Goal: Task Accomplishment & Management: Use online tool/utility

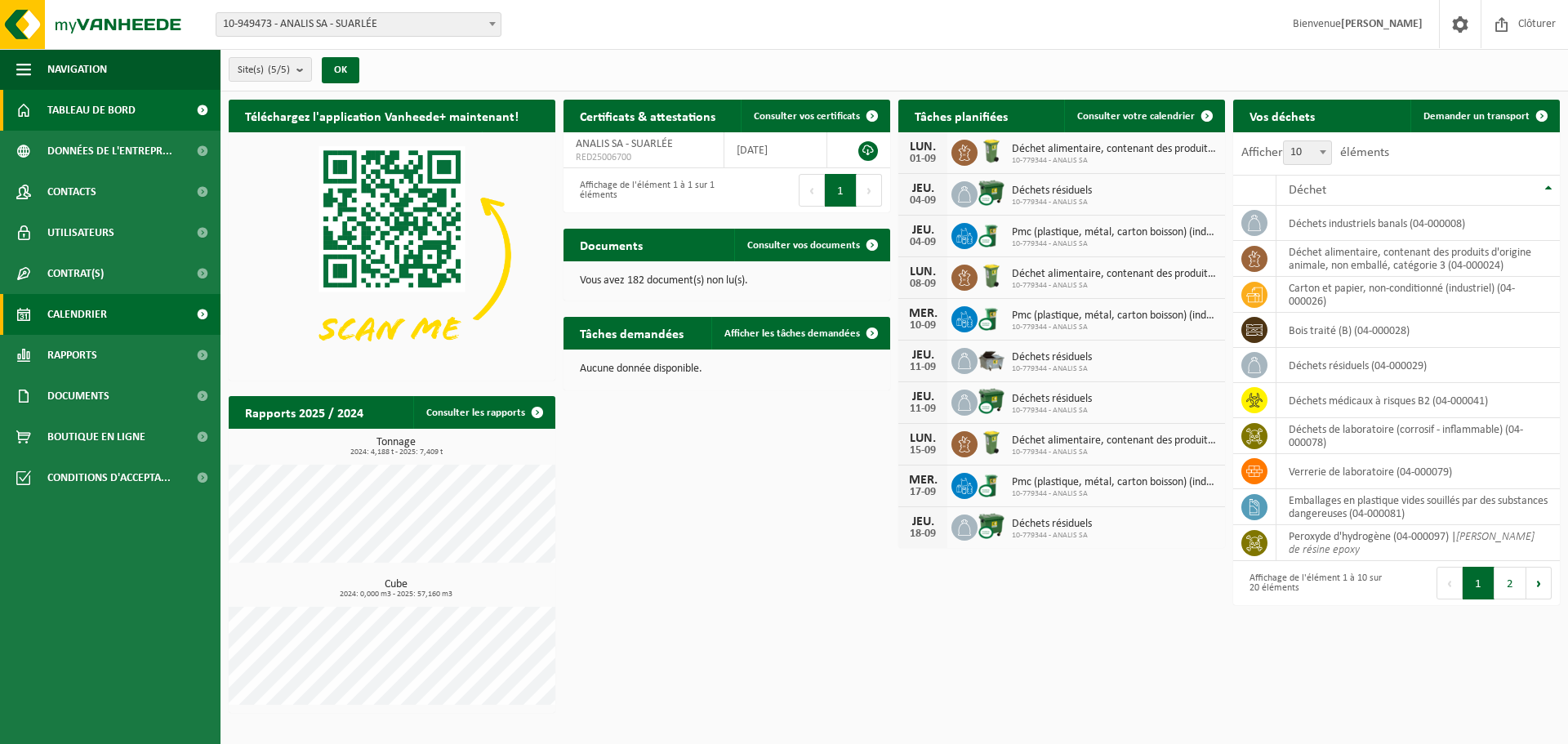
click at [85, 319] on span "Calendrier" at bounding box center [77, 314] width 59 height 41
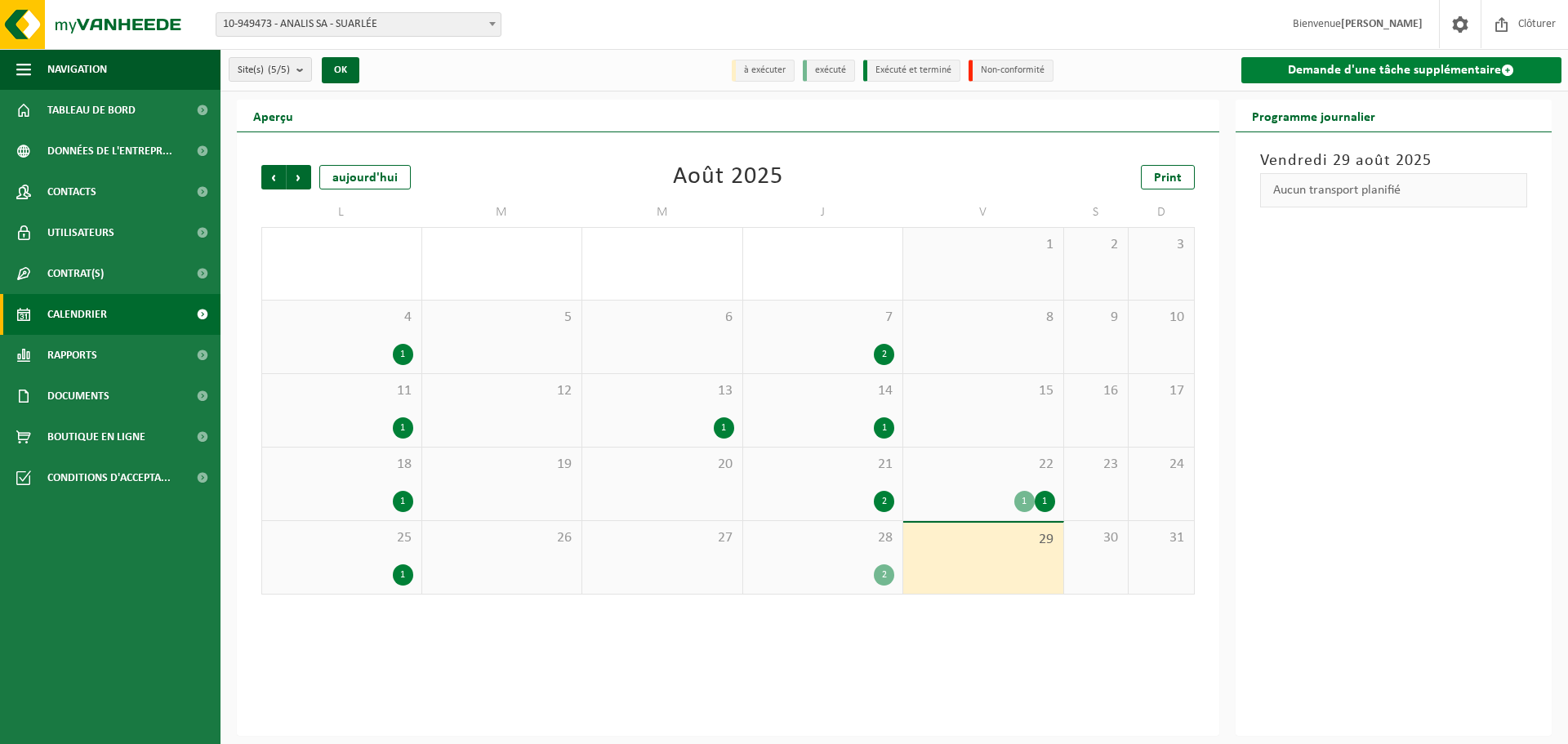
click at [1290, 68] on link "Demande d'une tâche supplémentaire" at bounding box center [1402, 70] width 321 height 26
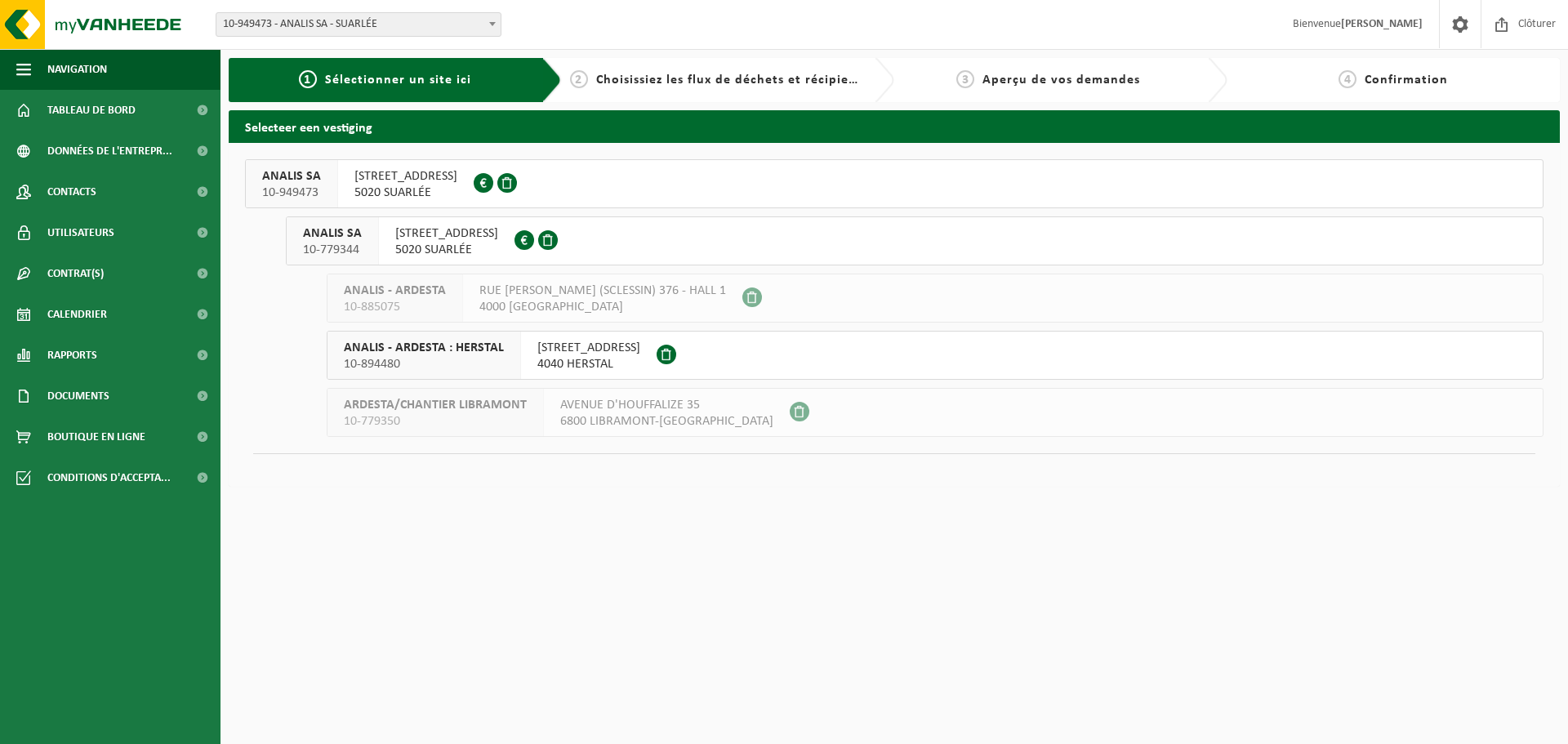
click at [476, 231] on span "[STREET_ADDRESS]" at bounding box center [446, 234] width 103 height 17
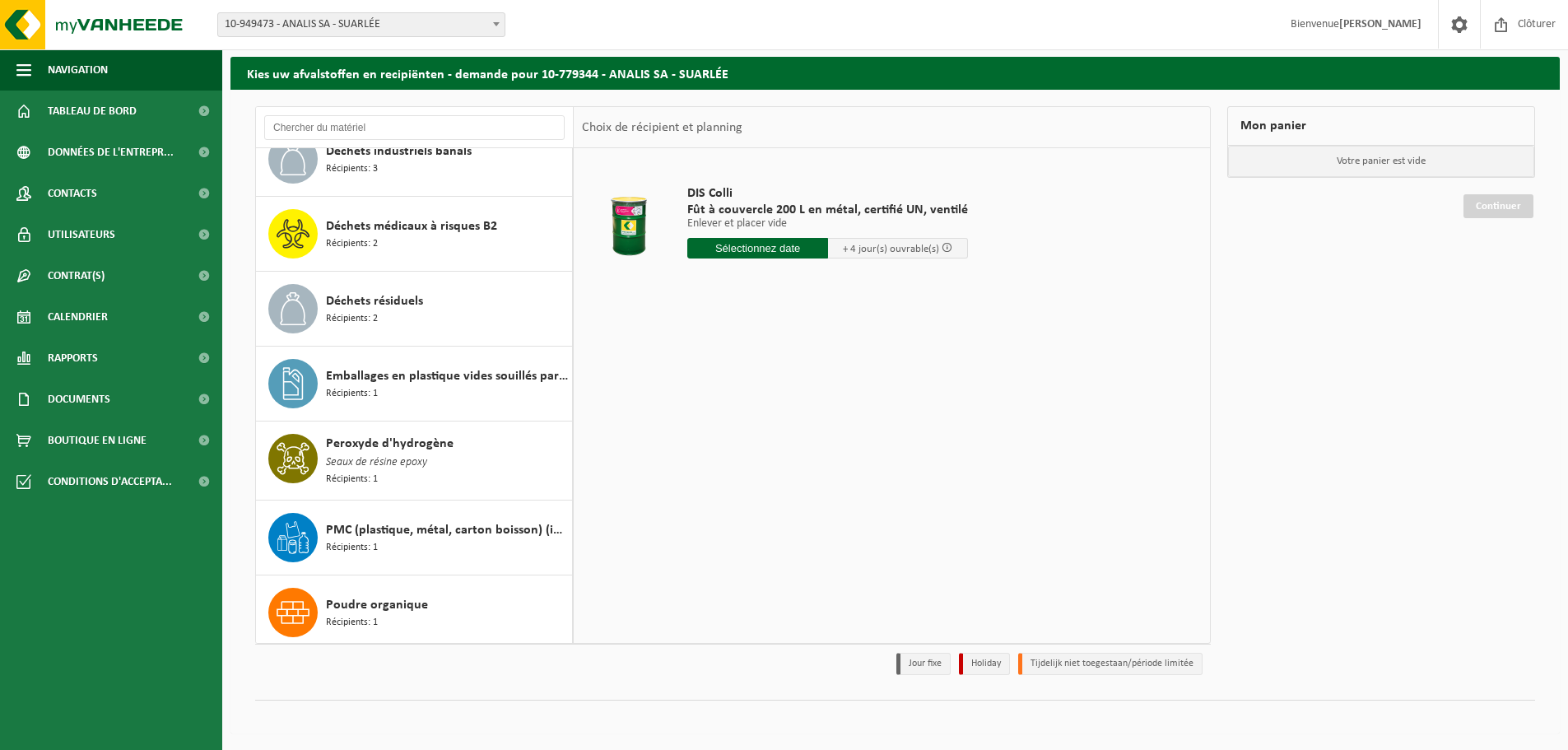
scroll to position [286, 0]
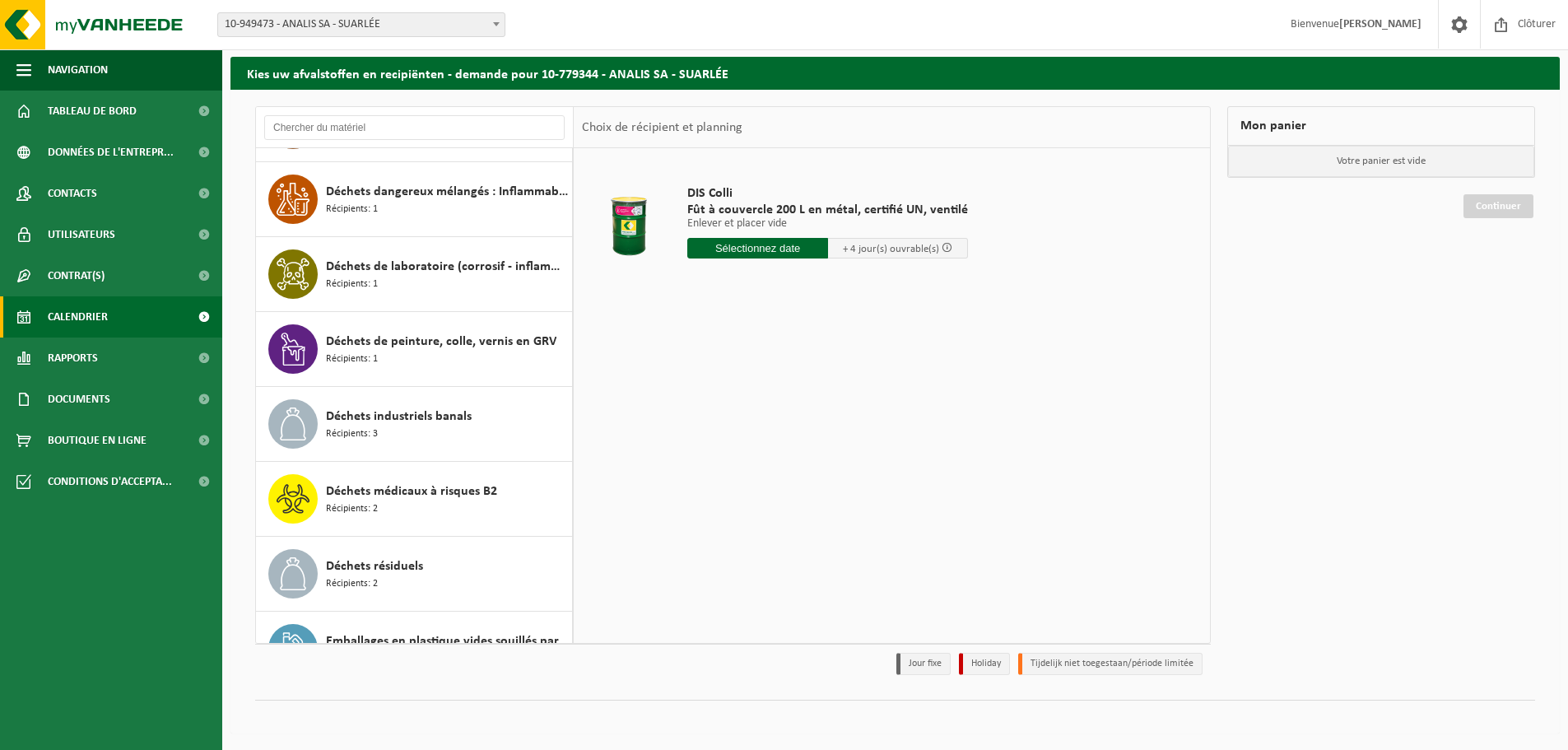
click at [64, 315] on span "Calendrier" at bounding box center [77, 316] width 60 height 41
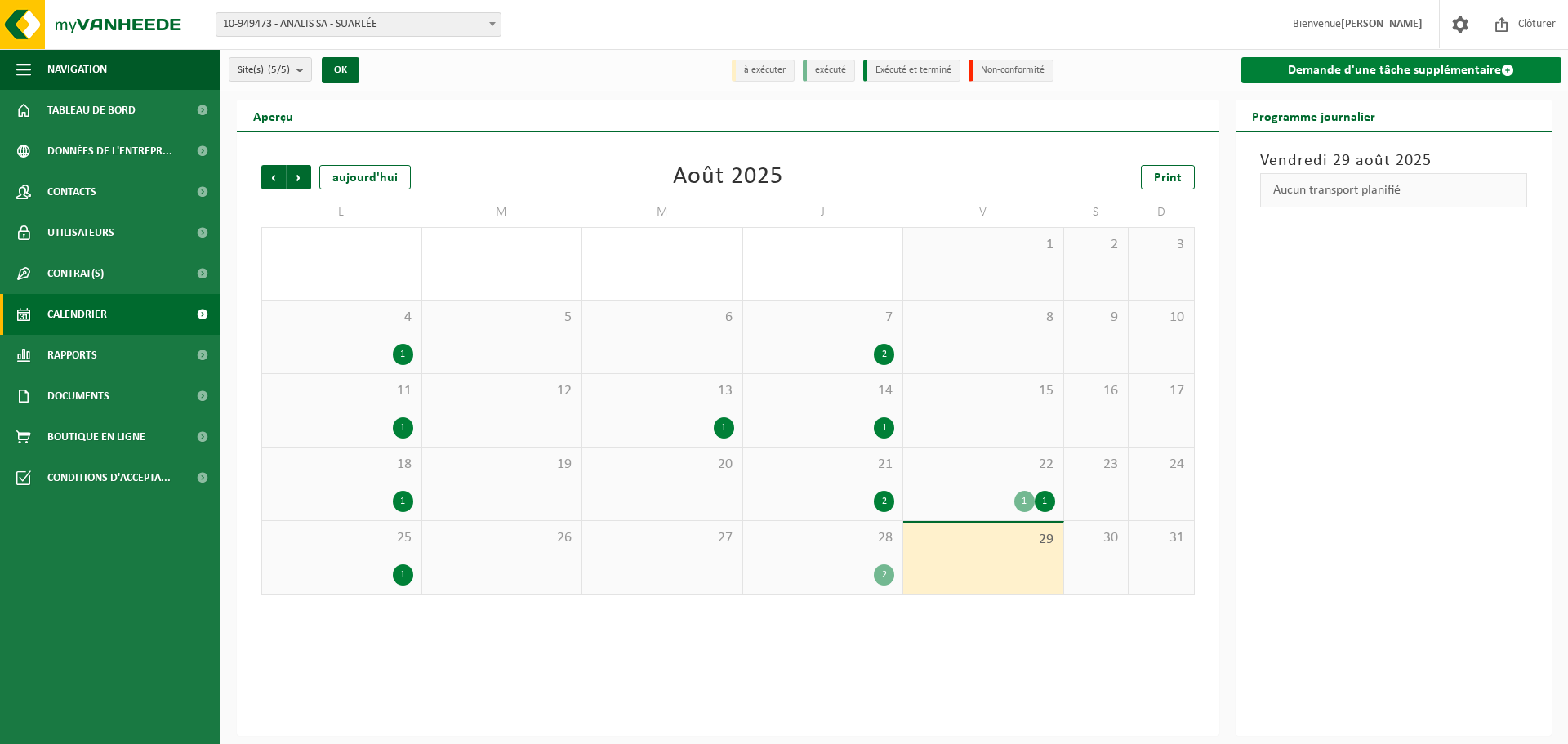
click at [1358, 68] on link "Demande d'une tâche supplémentaire" at bounding box center [1402, 70] width 321 height 26
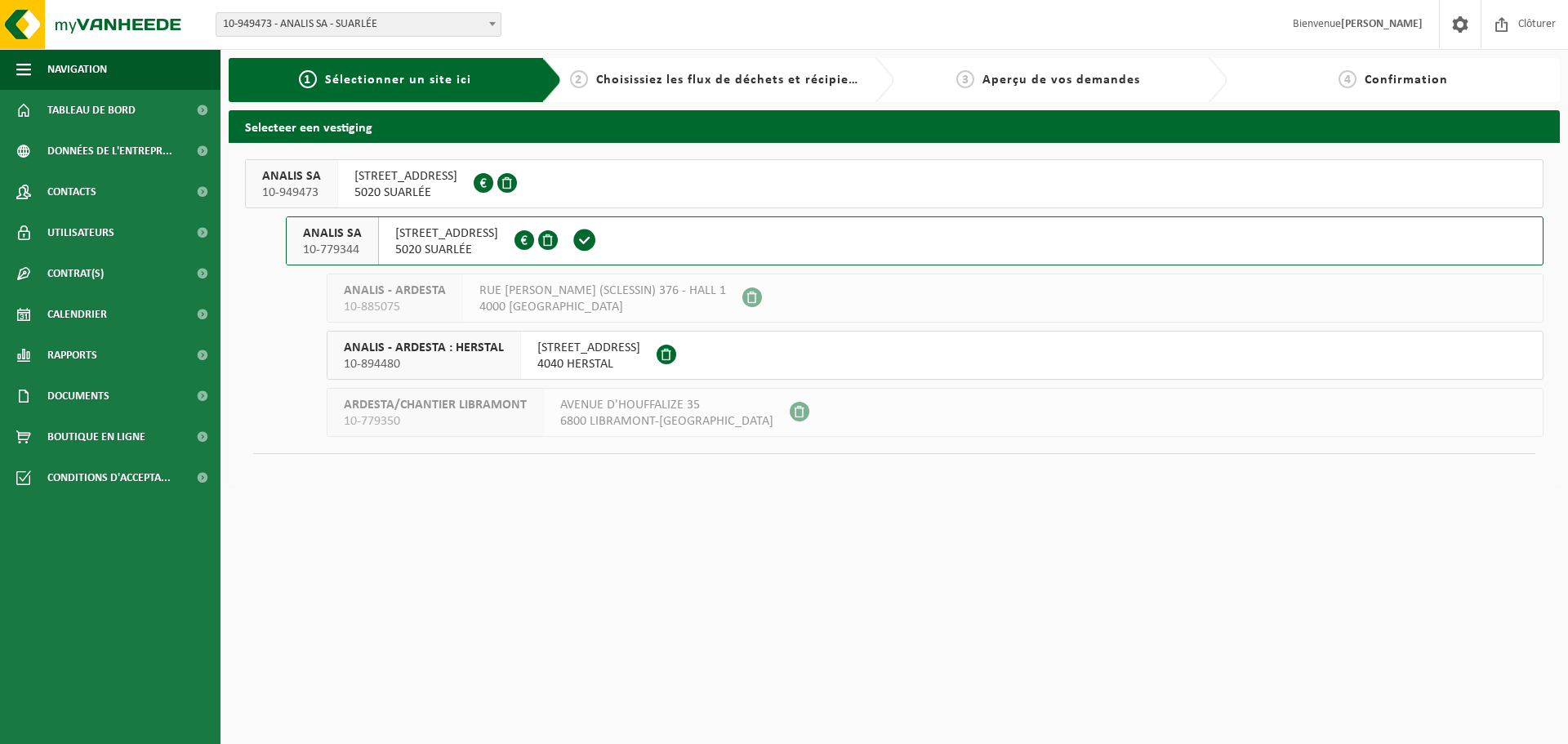
click at [417, 173] on span "[STREET_ADDRESS]" at bounding box center [406, 177] width 103 height 17
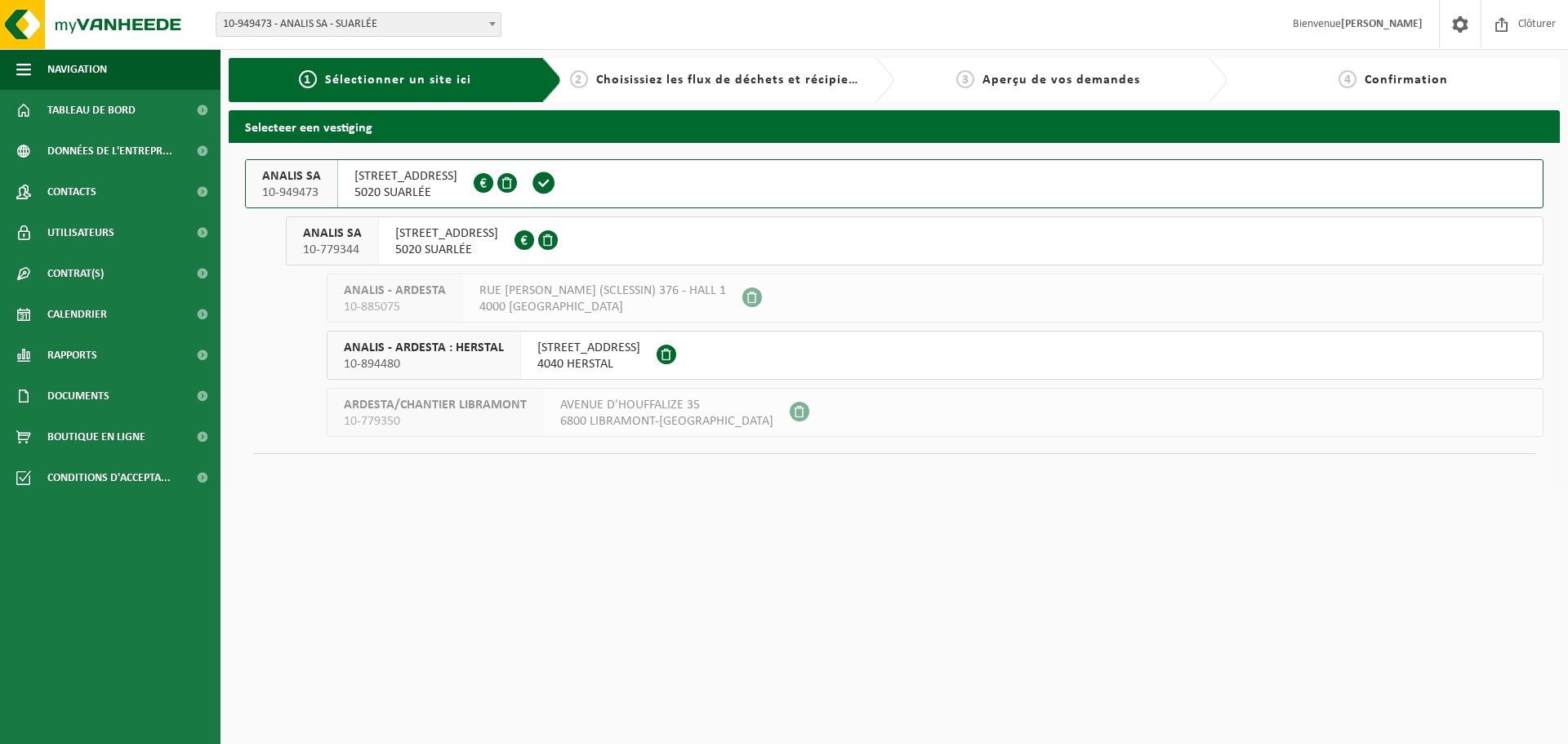
click at [555, 349] on span "RUE DE L'ABBAYE 10" at bounding box center [588, 348] width 103 height 17
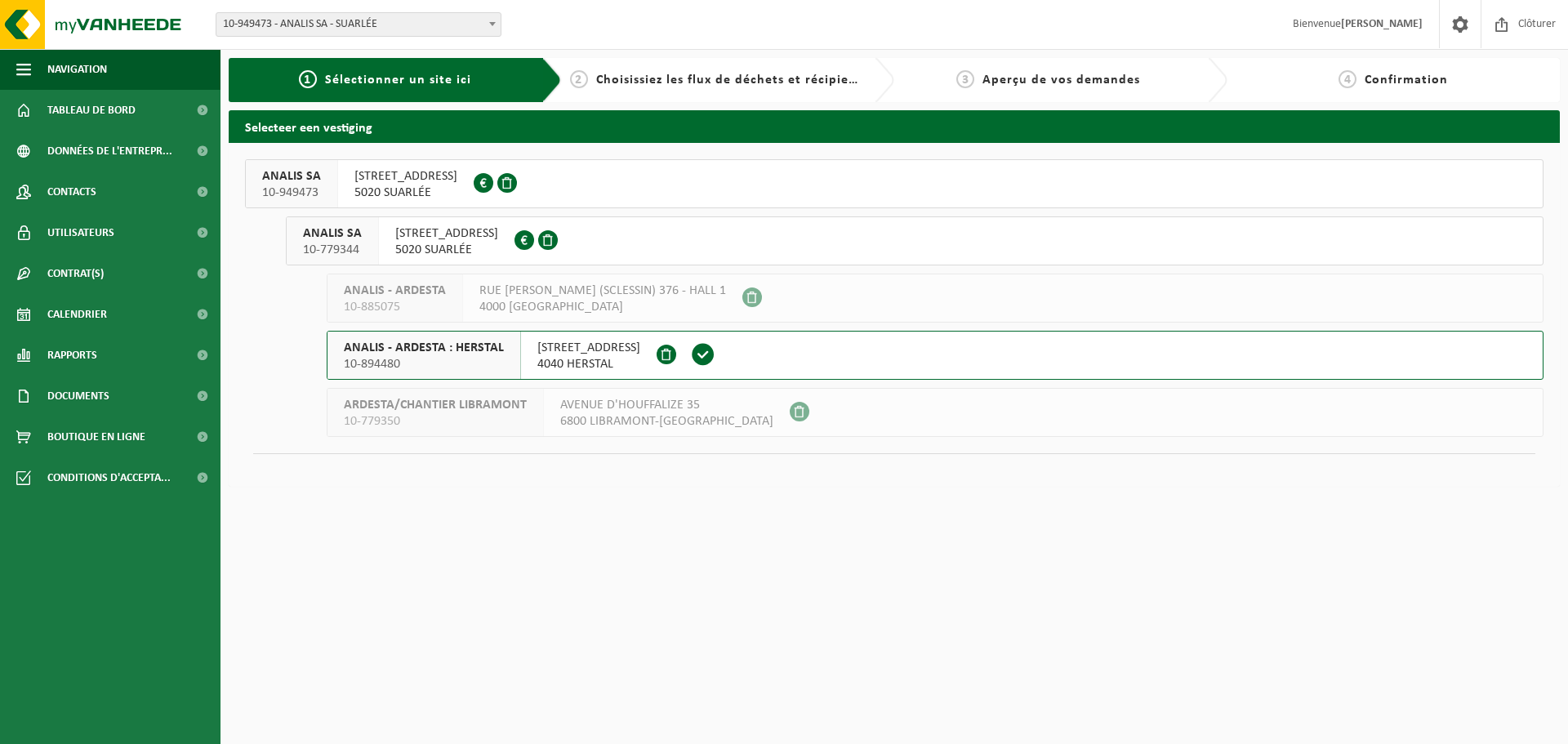
click at [369, 239] on div "ANALIS SA 10-779344" at bounding box center [333, 240] width 93 height 48
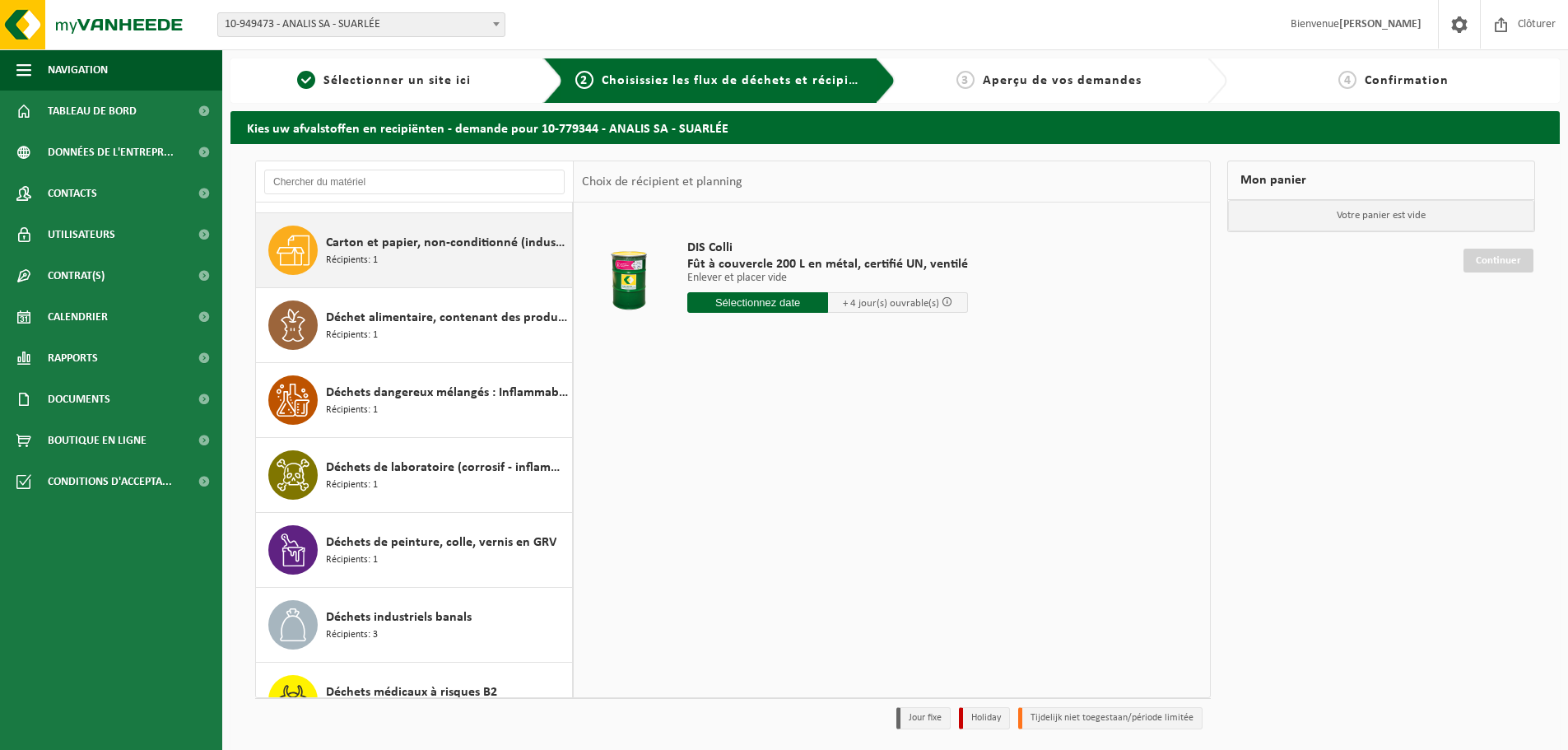
scroll to position [165, 0]
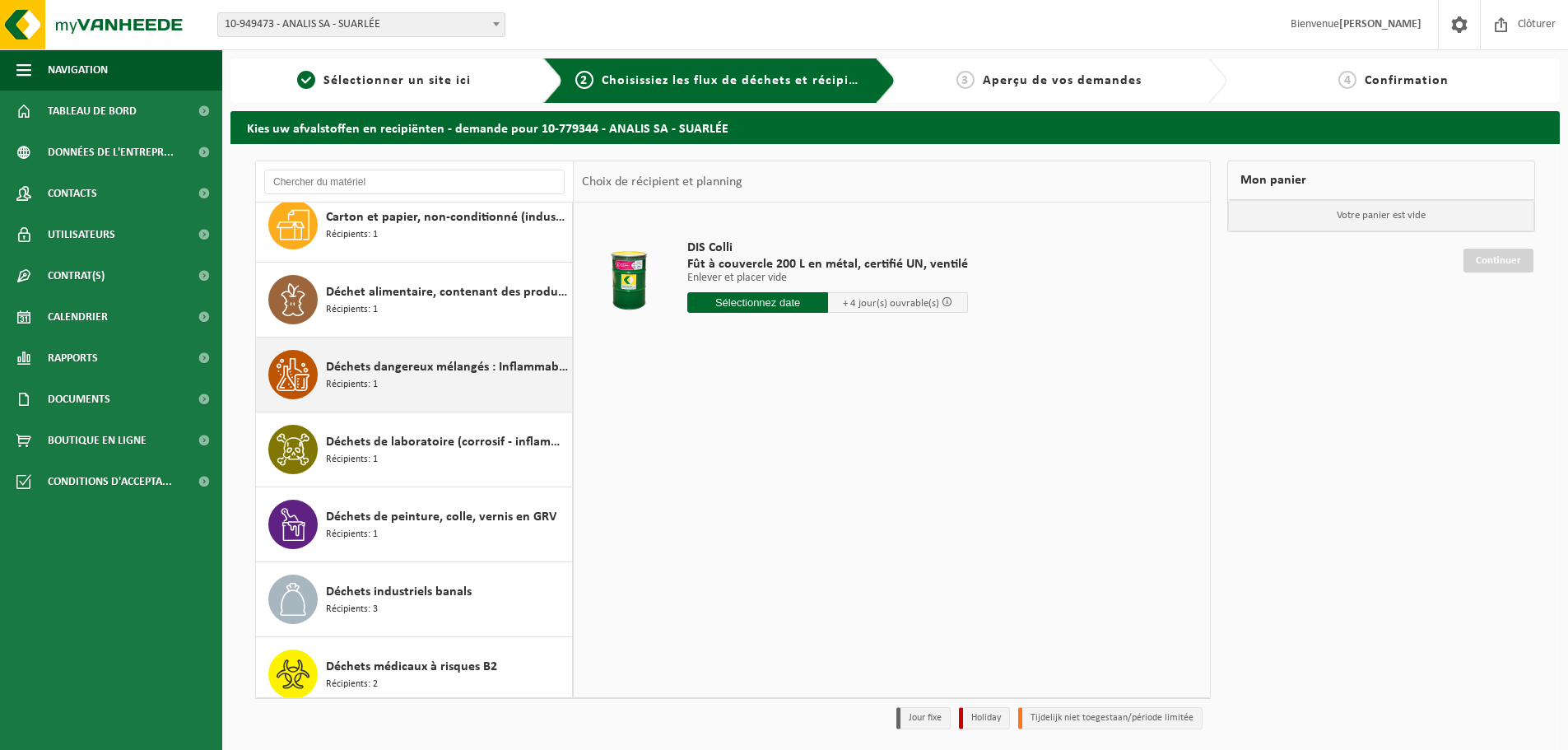
click at [421, 371] on span "Déchets dangereux mélangés : Inflammable - Corrosif" at bounding box center [447, 367] width 242 height 19
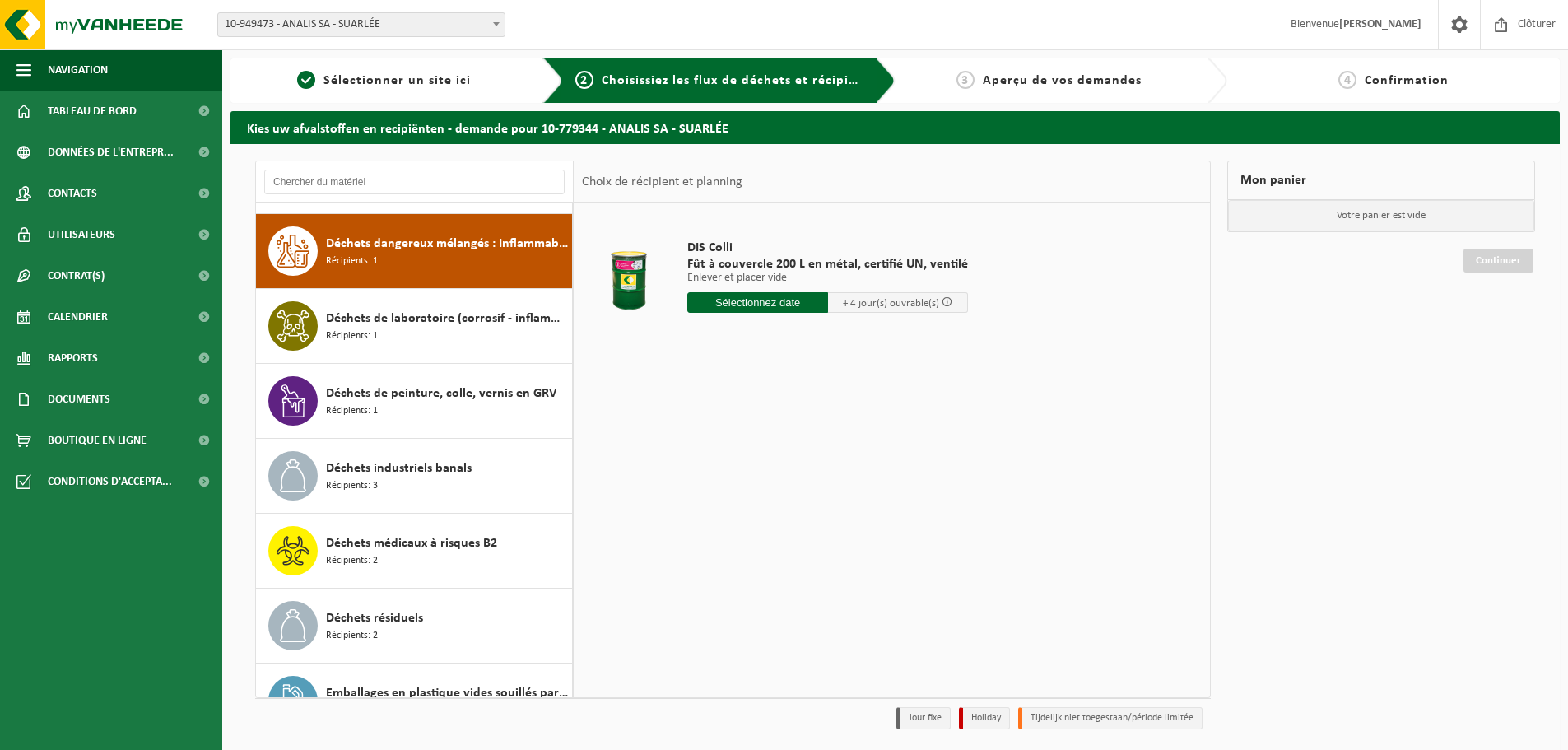
scroll to position [299, 0]
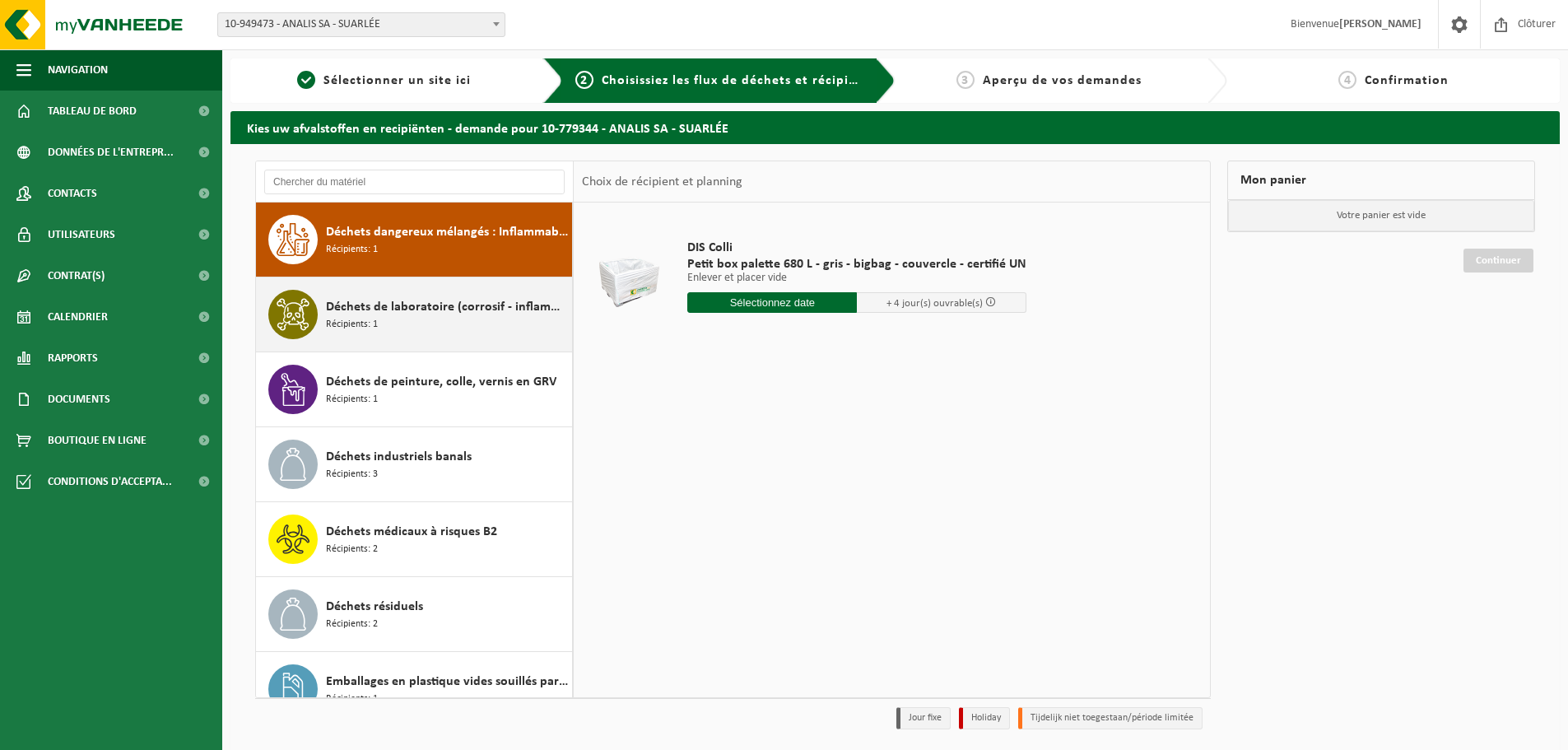
click at [400, 318] on div "Déchets de laboratoire (corrosif - inflammable) Récipients: 1" at bounding box center [447, 314] width 242 height 50
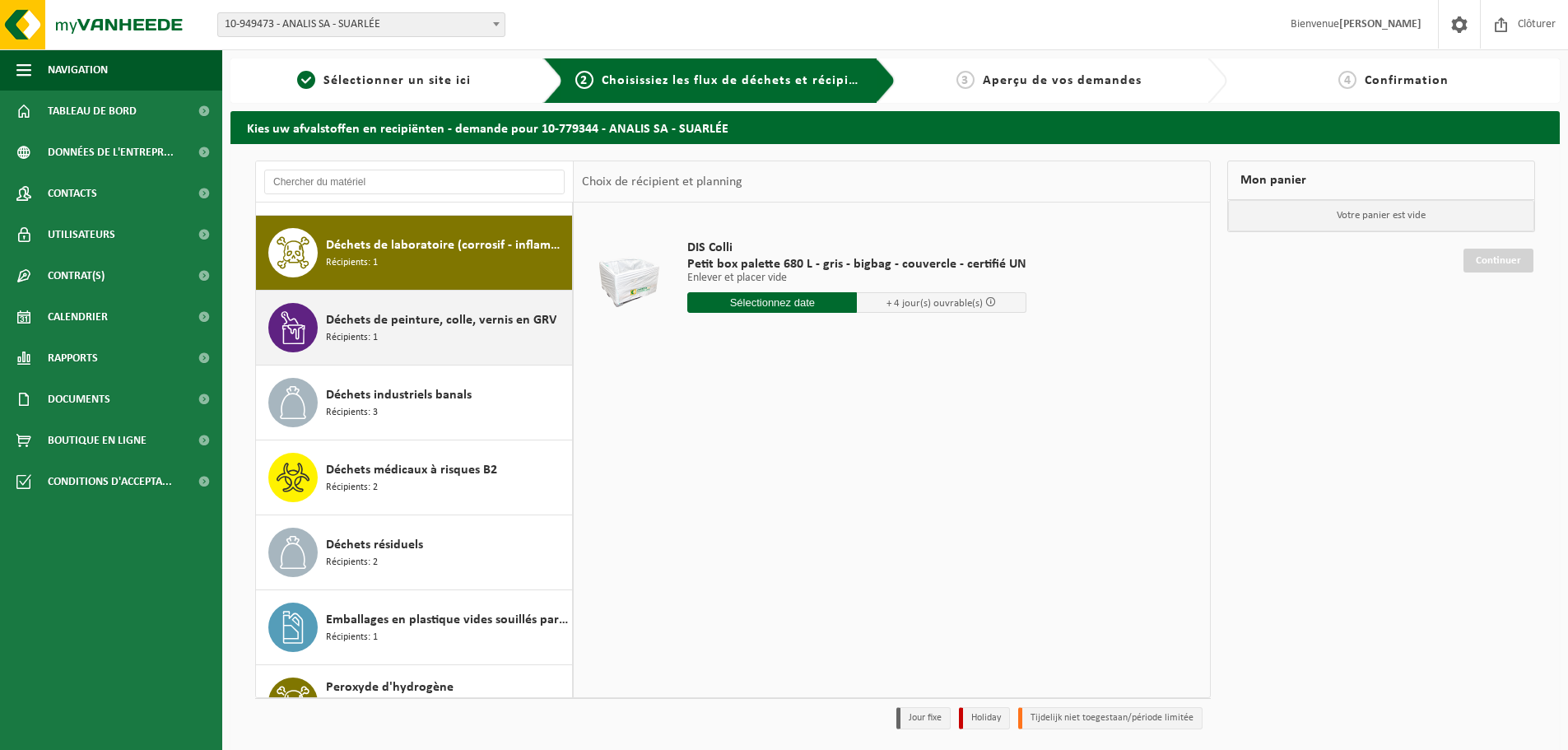
scroll to position [374, 0]
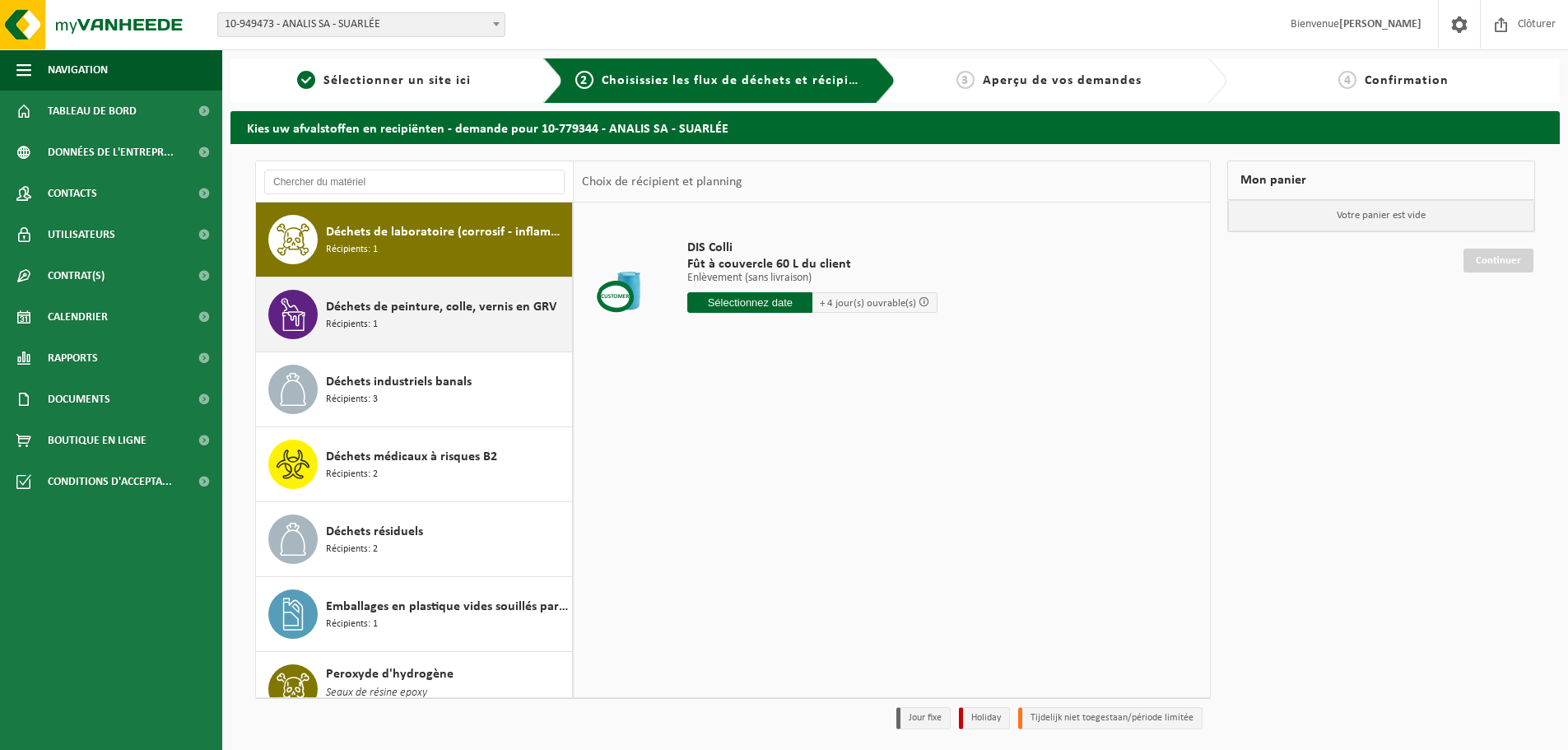
click at [402, 320] on div "Déchets de peinture, colle, vernis en GRV Récipients: 1" at bounding box center [447, 314] width 242 height 50
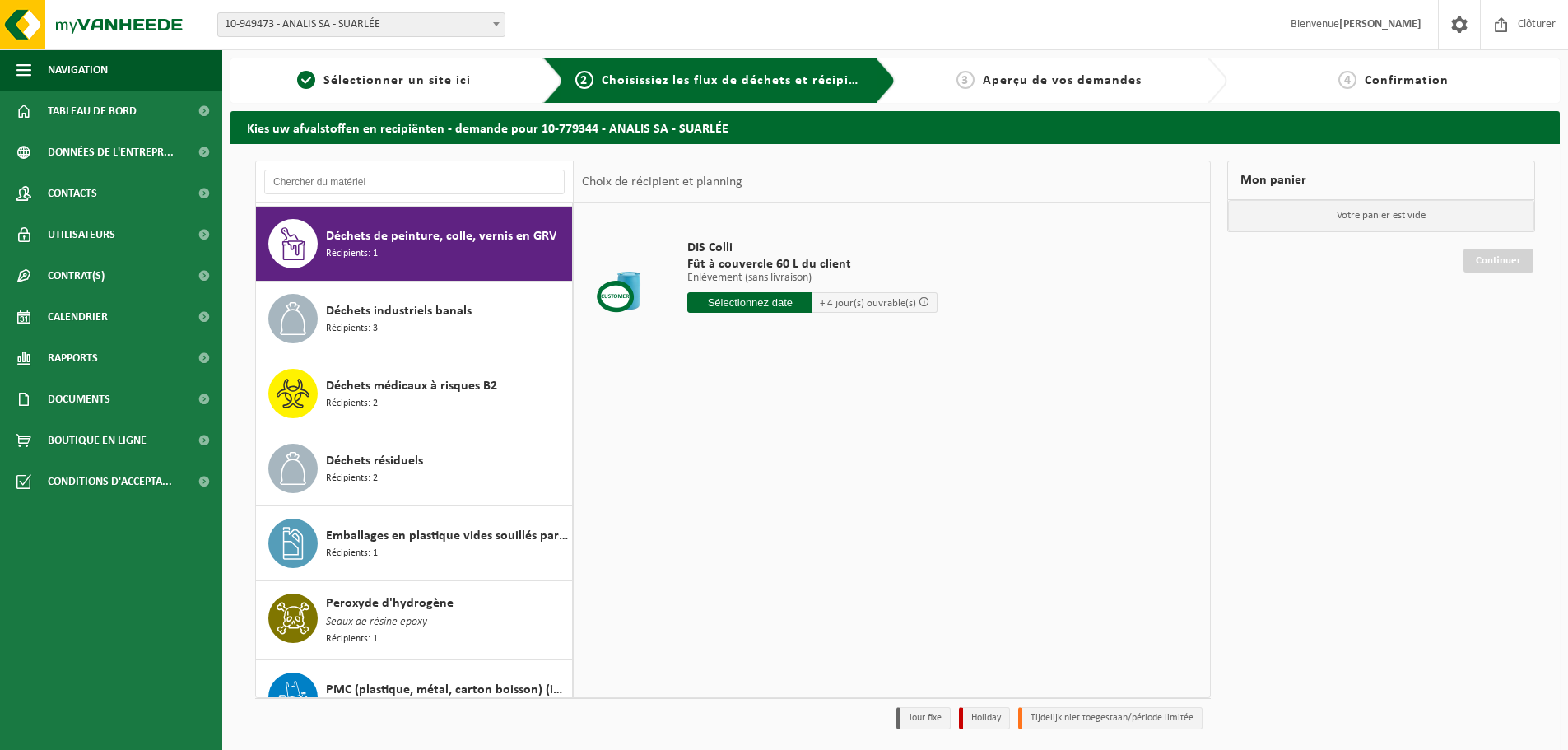
scroll to position [449, 0]
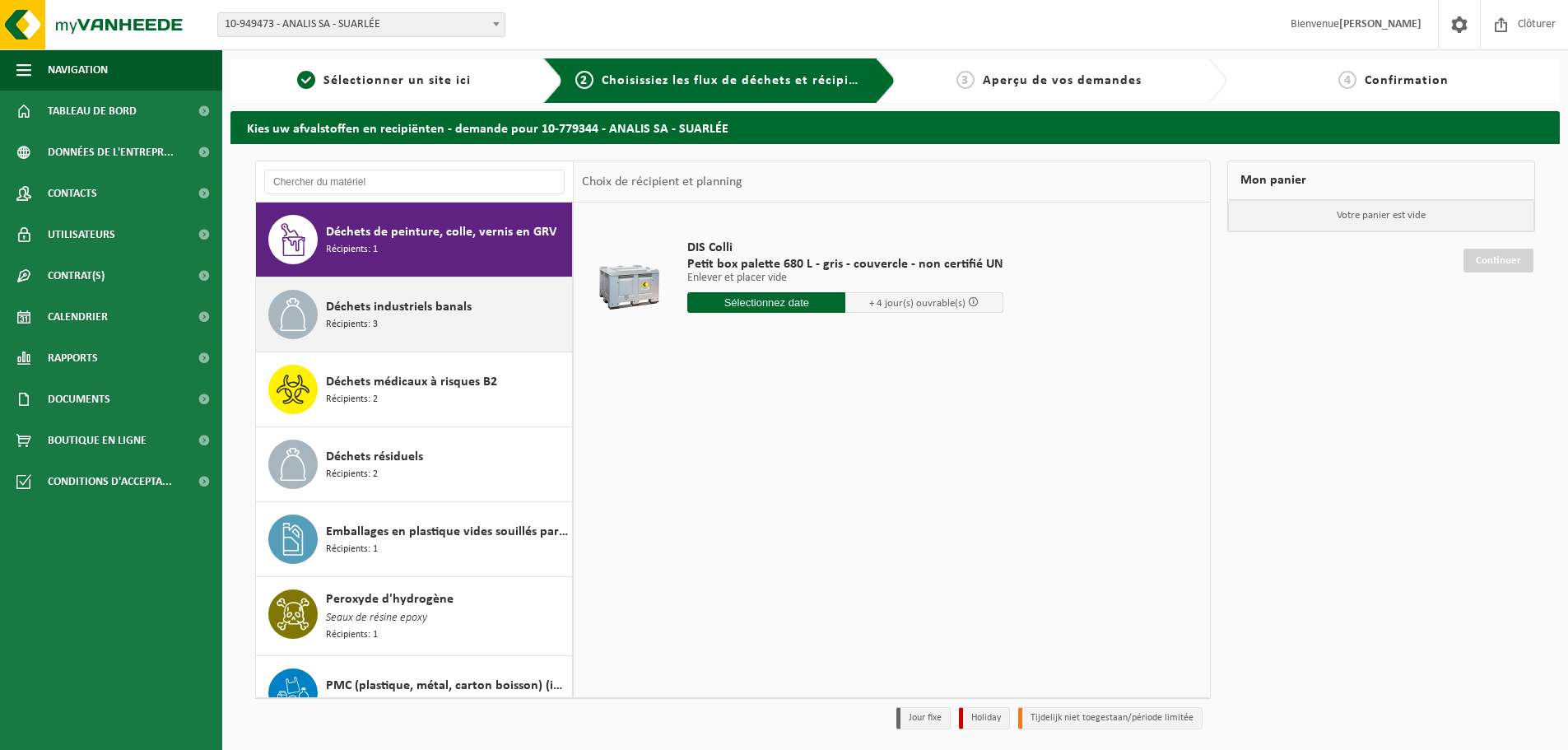
click at [402, 318] on div "Déchets industriels banals Récipients: 3" at bounding box center [447, 314] width 242 height 50
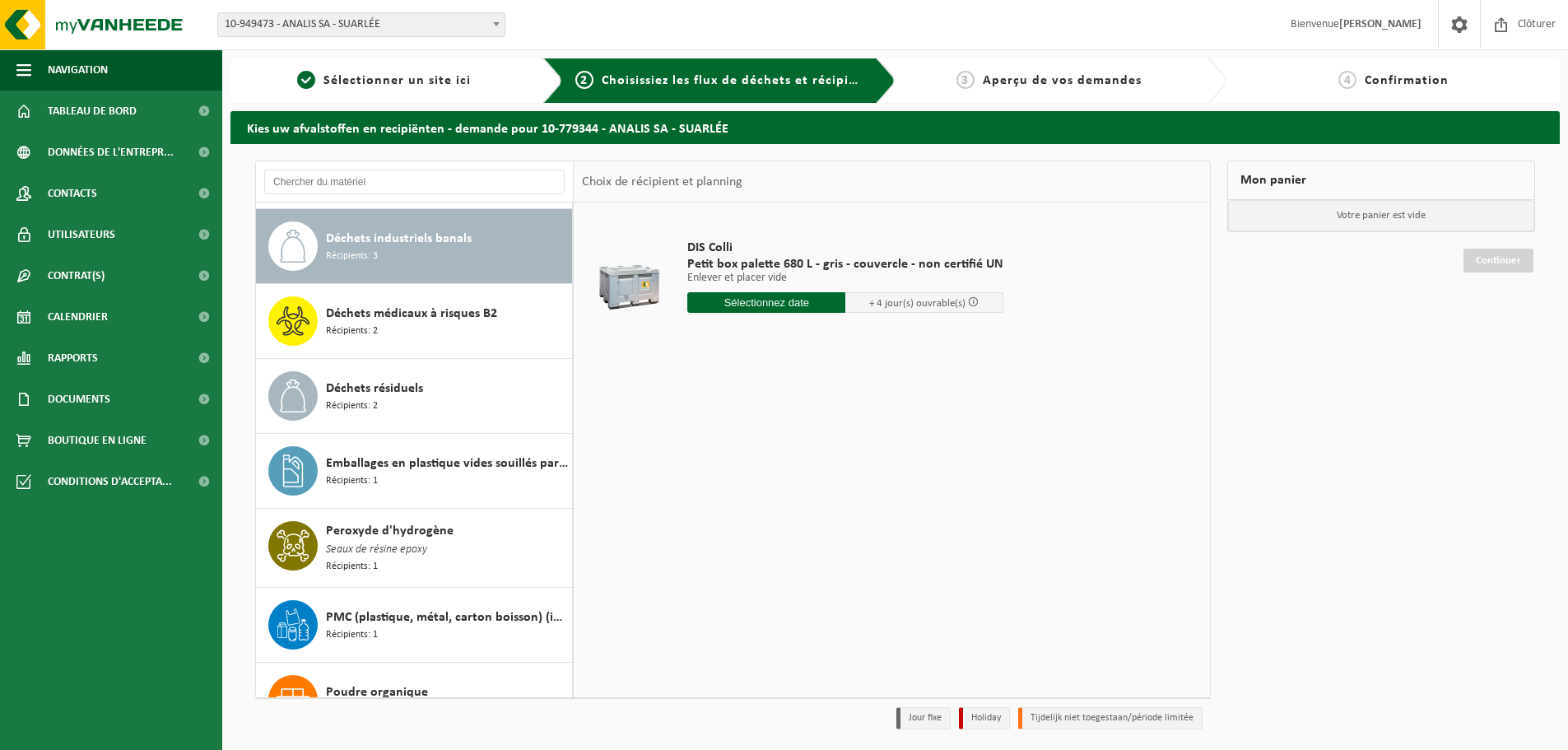
scroll to position [525, 0]
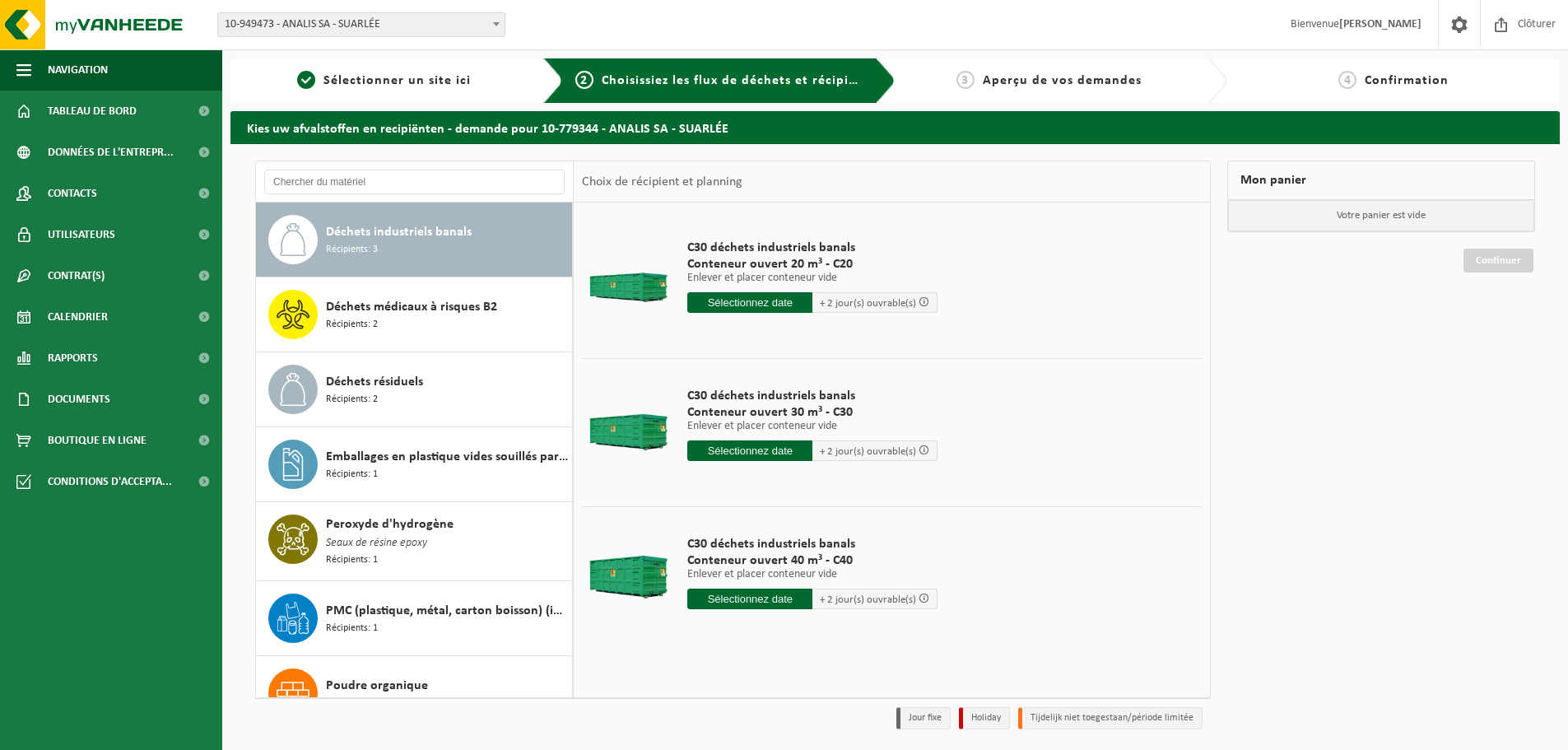
click at [402, 318] on div "Déchets médicaux à risques B2 Récipients: 2" at bounding box center [447, 314] width 242 height 50
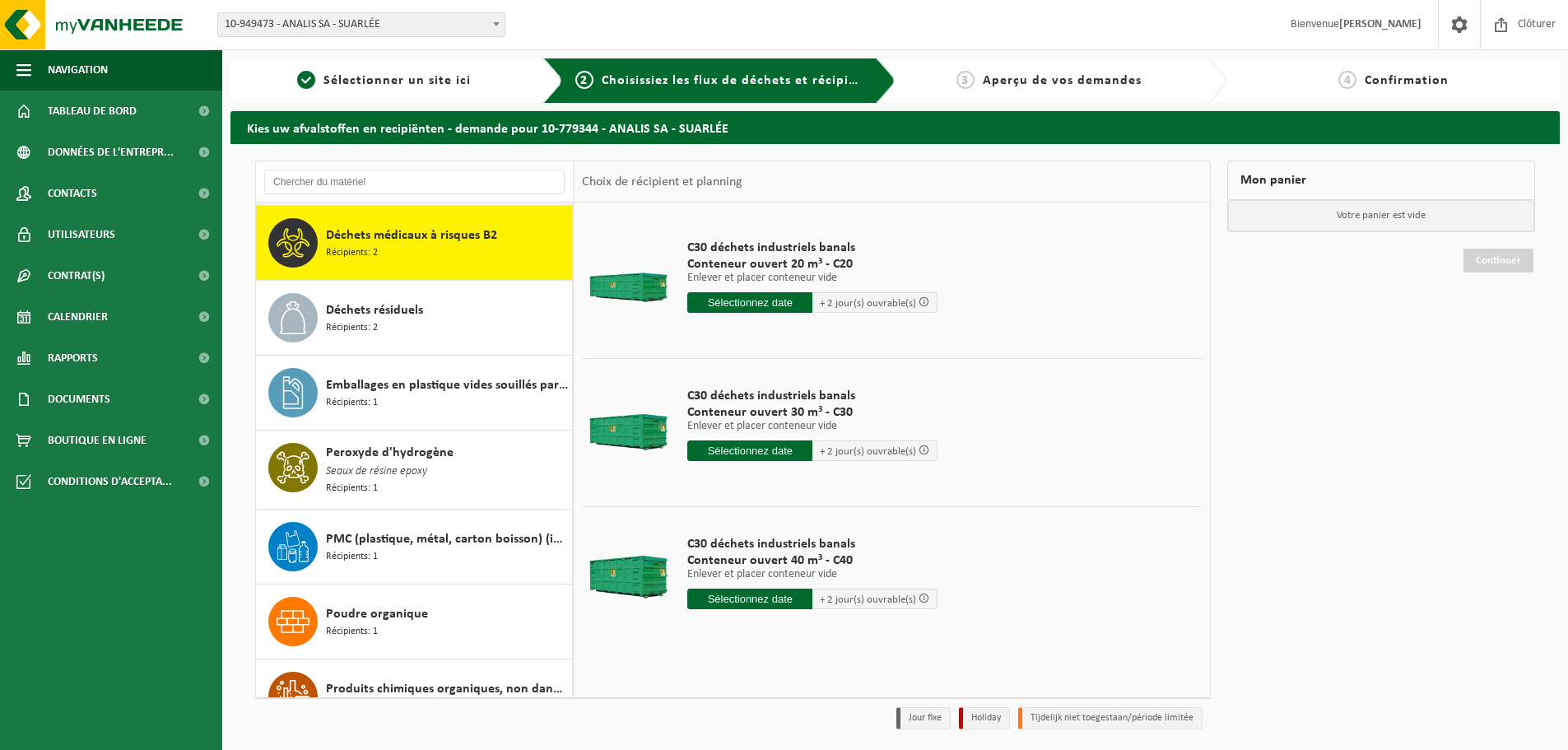
scroll to position [599, 0]
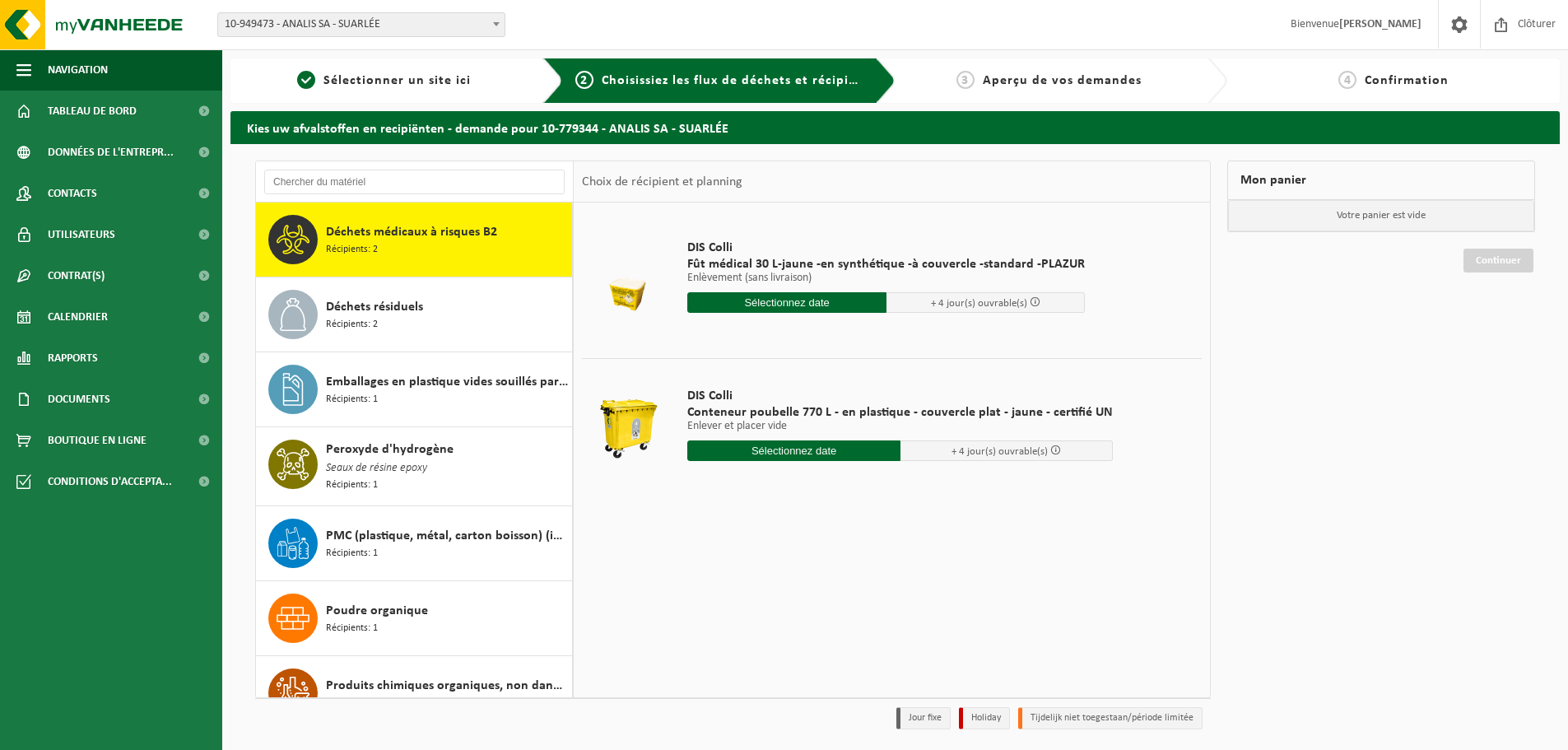
click at [402, 318] on div "Déchets résiduels Récipients: 2" at bounding box center [447, 314] width 242 height 50
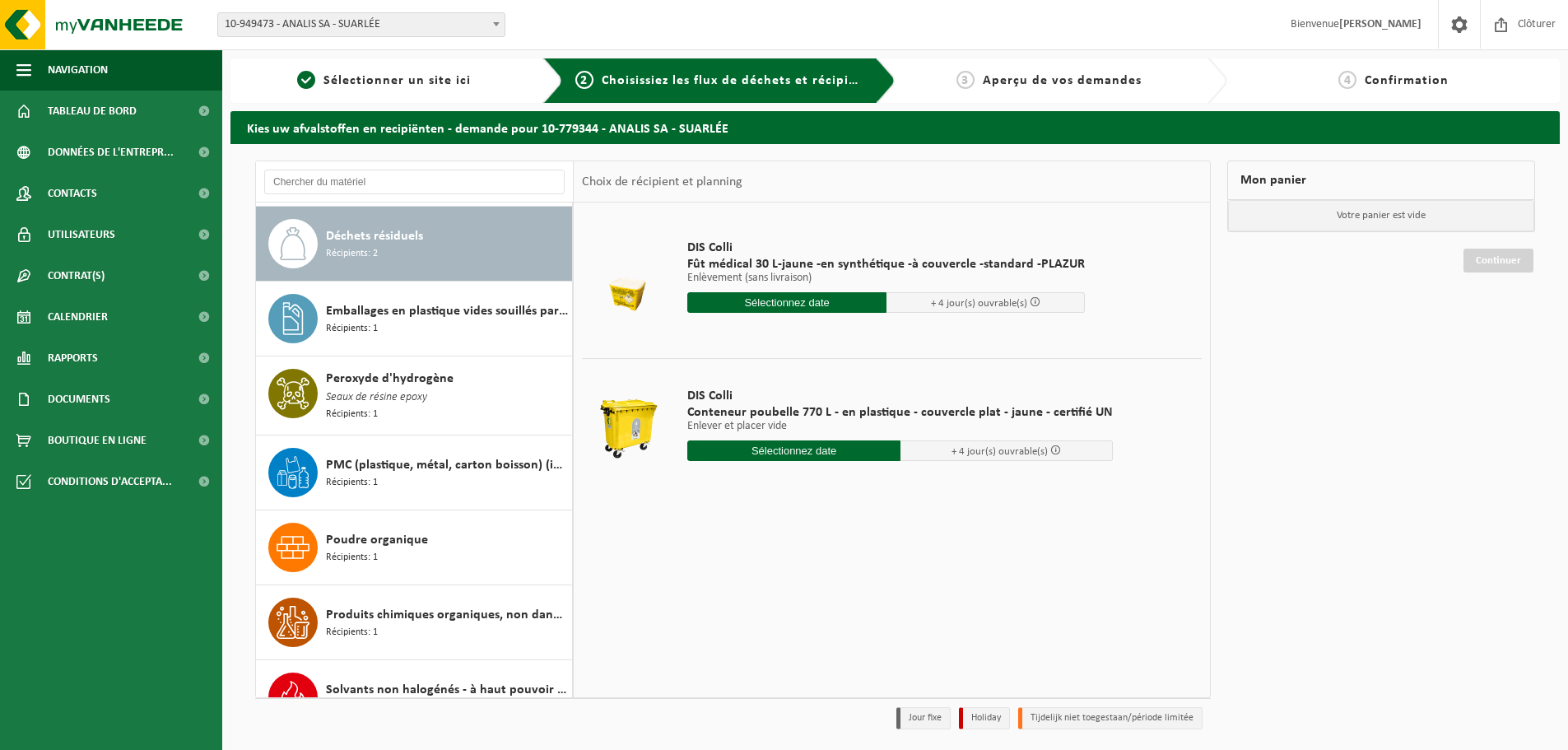
scroll to position [674, 0]
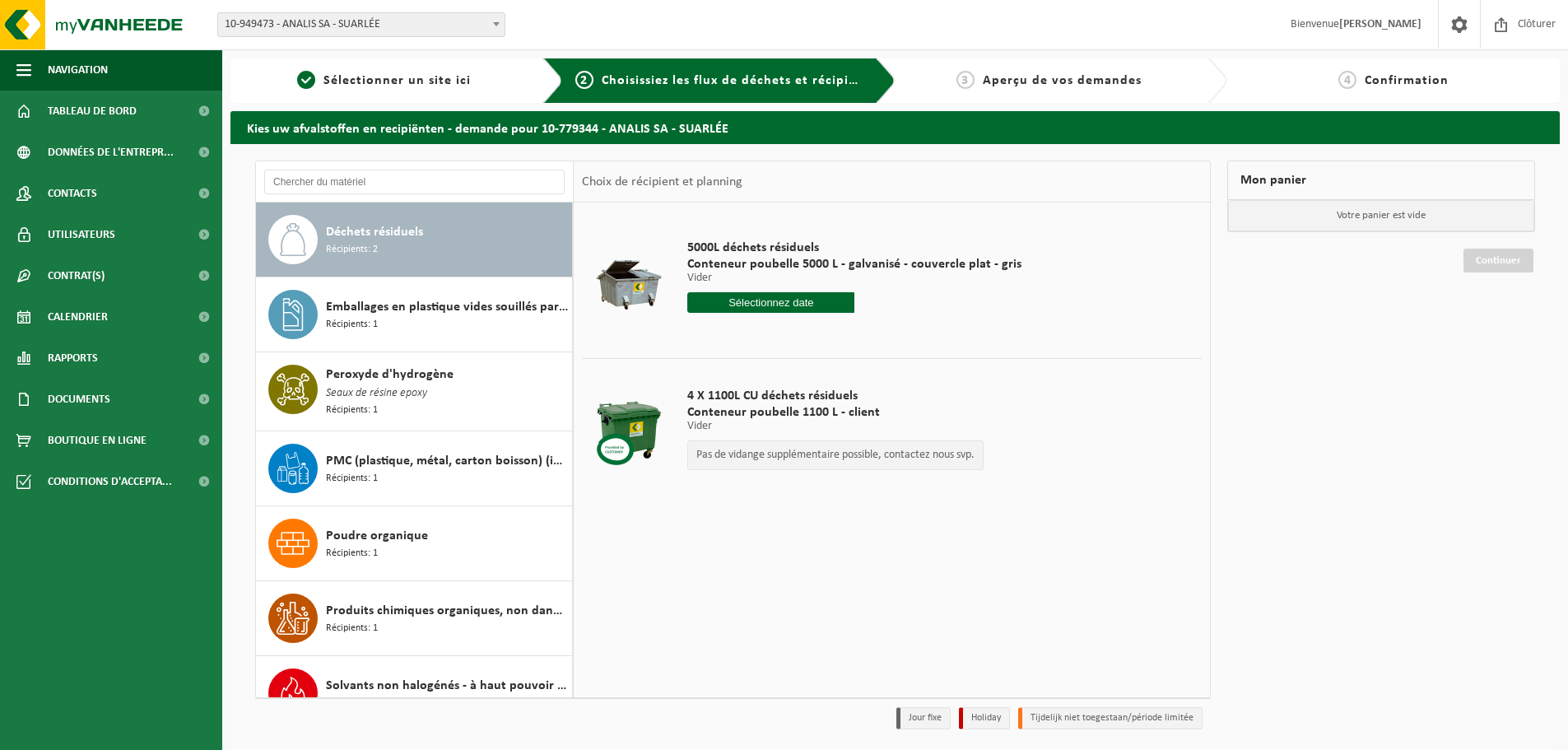
click at [402, 318] on div "Emballages en plastique vides souillés par des substances dangereuses Récipient…" at bounding box center [447, 314] width 242 height 50
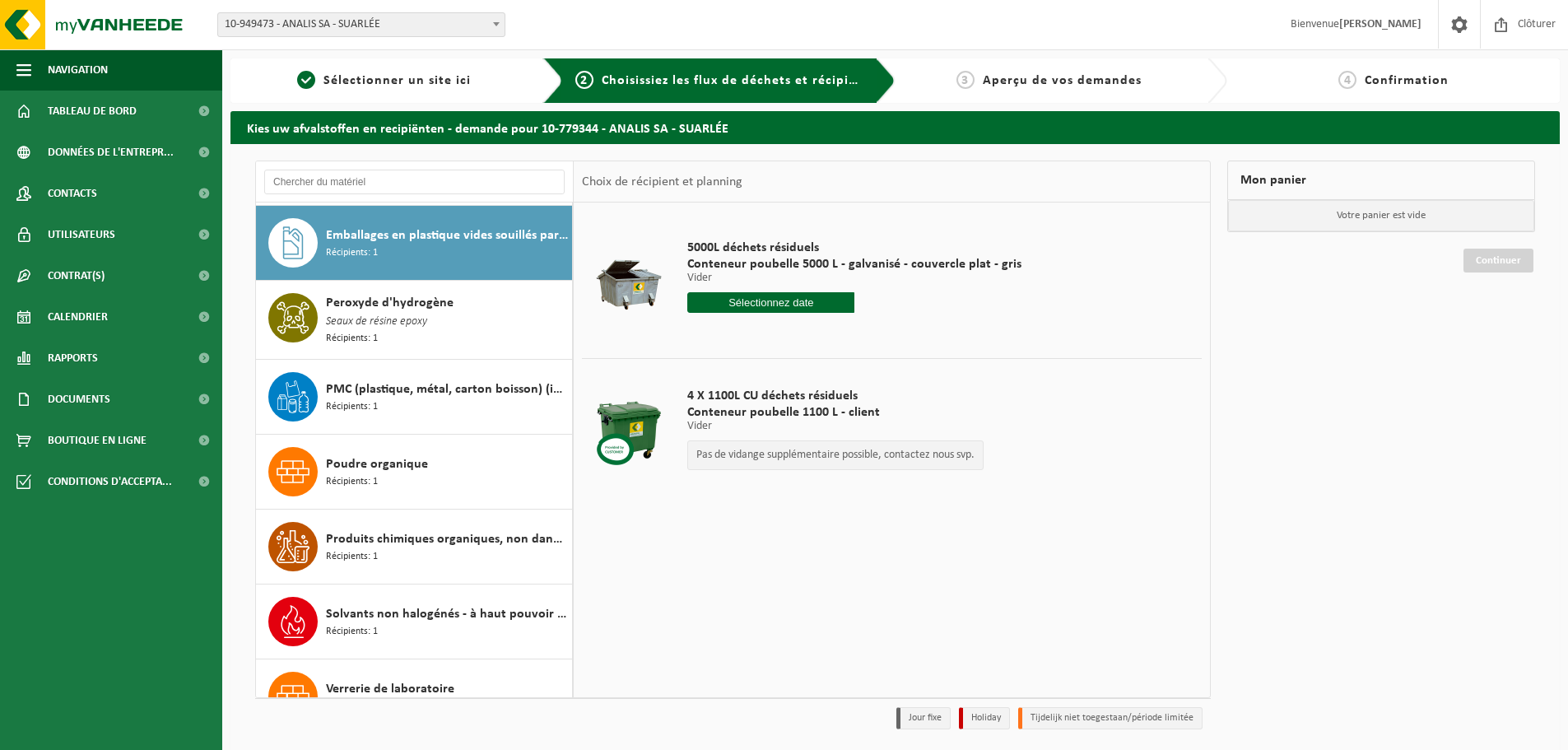
scroll to position [749, 0]
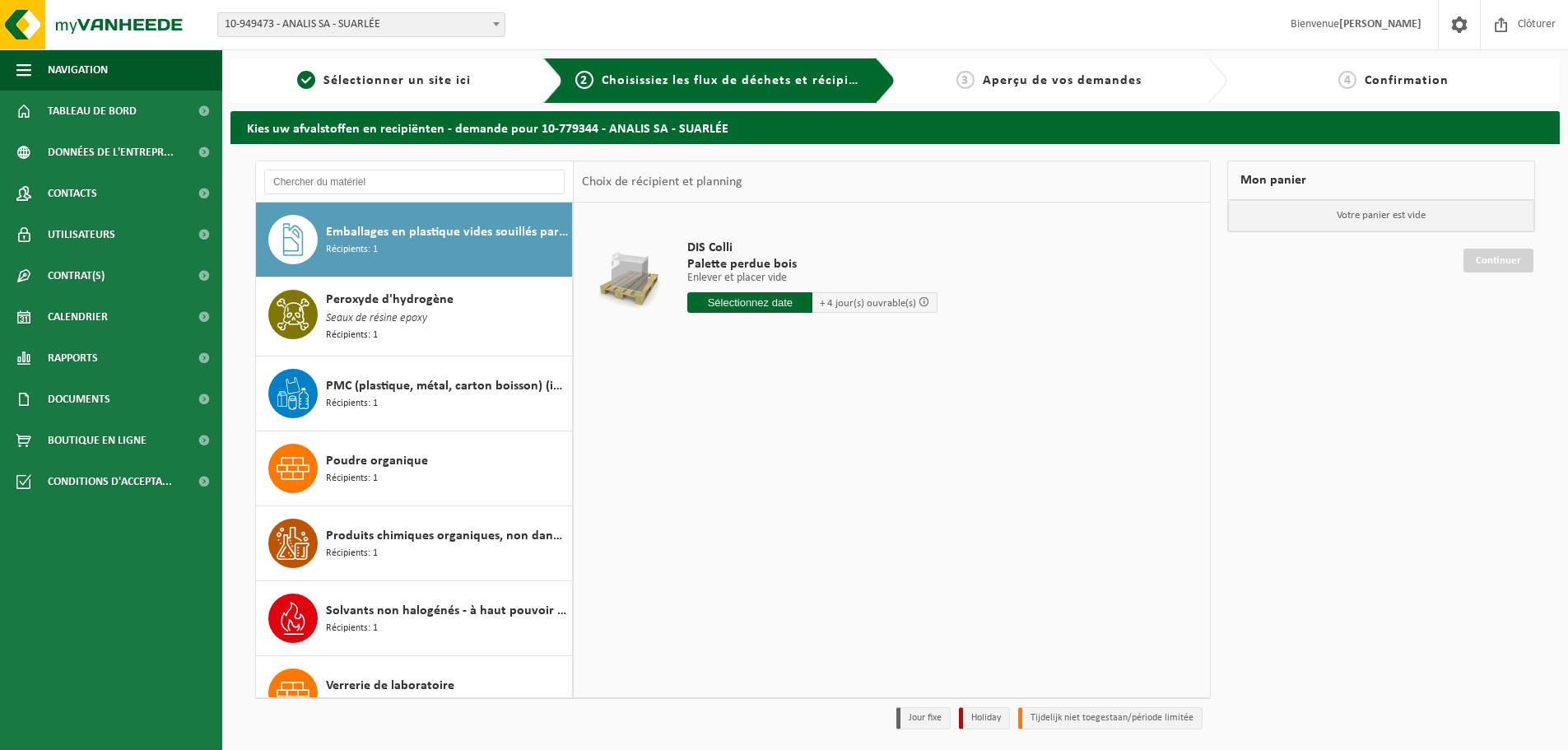
click at [402, 318] on span "Seaux de résine epoxy" at bounding box center [377, 319] width 101 height 18
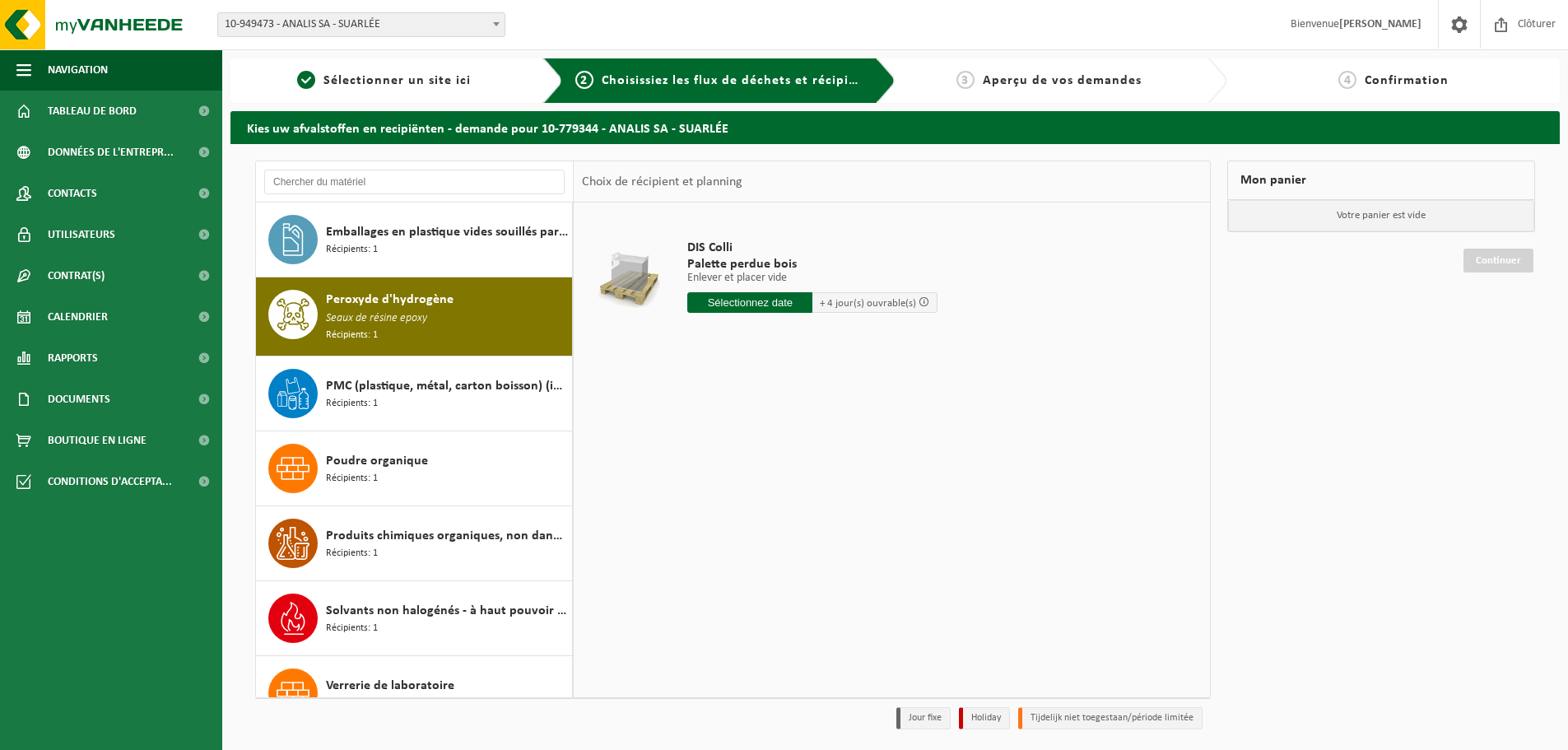
scroll to position [779, 0]
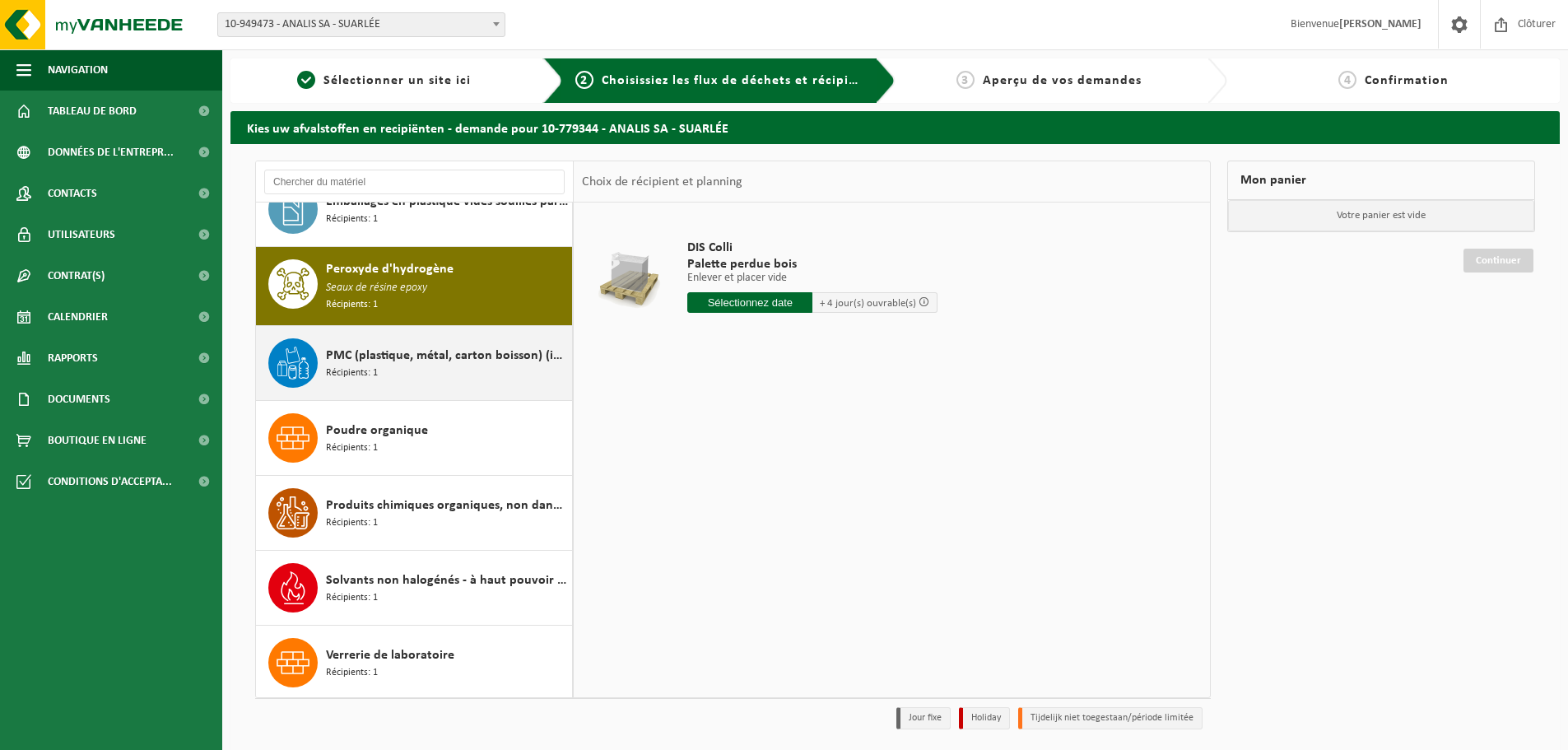
click at [404, 348] on span "PMC (plastique, métal, carton boisson) (industriel)" at bounding box center [447, 355] width 242 height 19
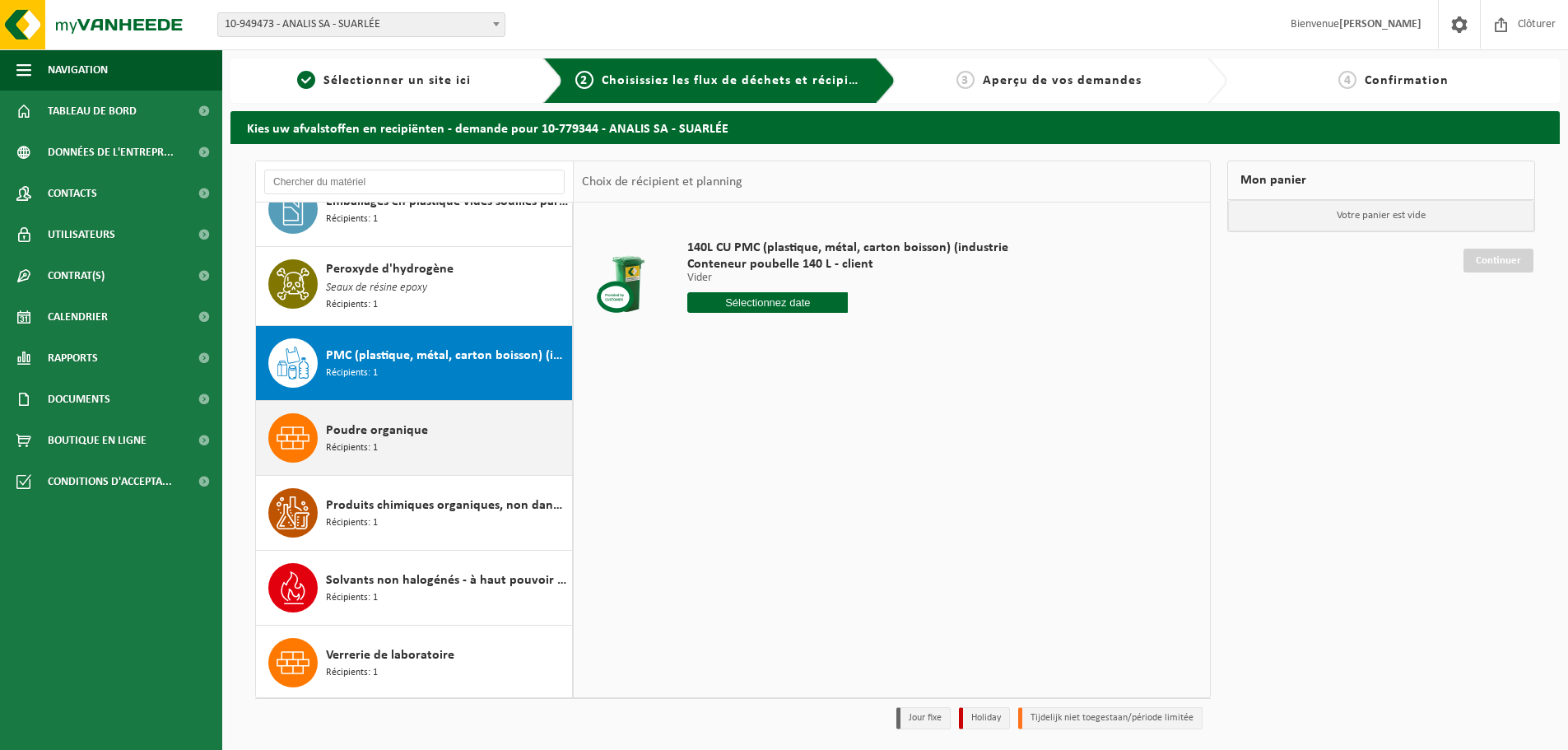
click at [358, 446] on span "Récipients: 1" at bounding box center [352, 448] width 52 height 16
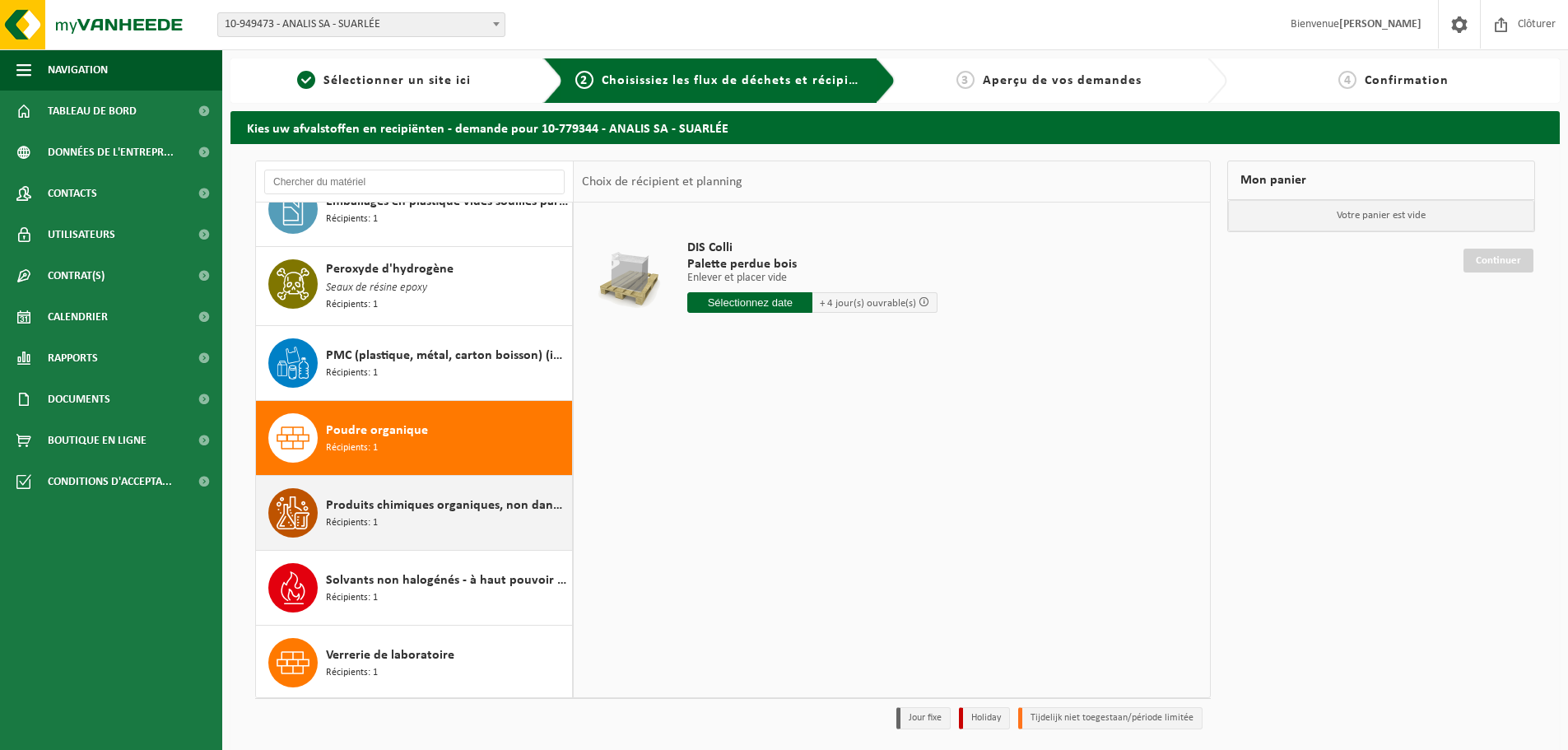
click at [388, 516] on div "Produits chimiques organiques, non dangereux en petit emballage Récipients: 1" at bounding box center [447, 512] width 242 height 50
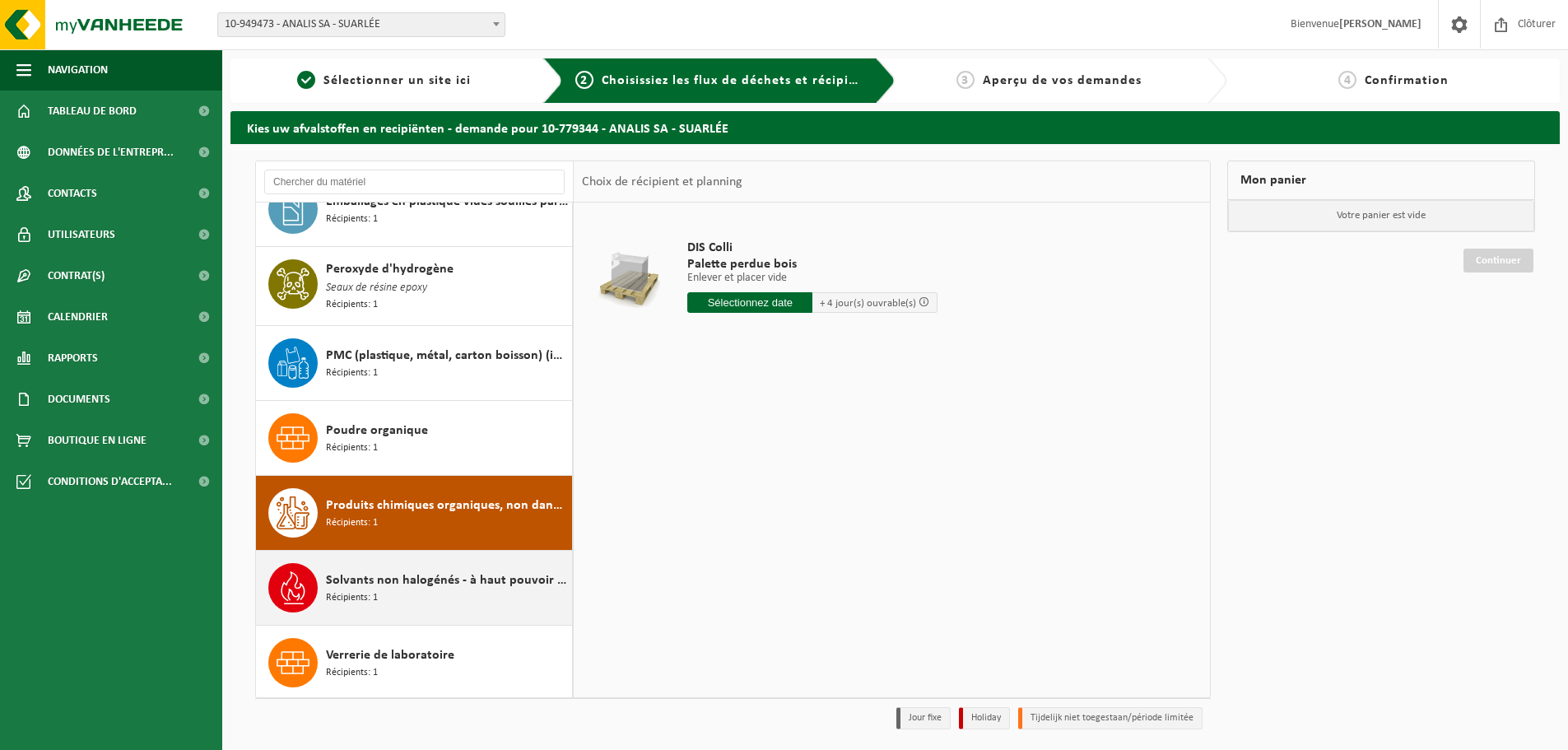
click at [358, 590] on span "Récipients: 1" at bounding box center [352, 598] width 52 height 16
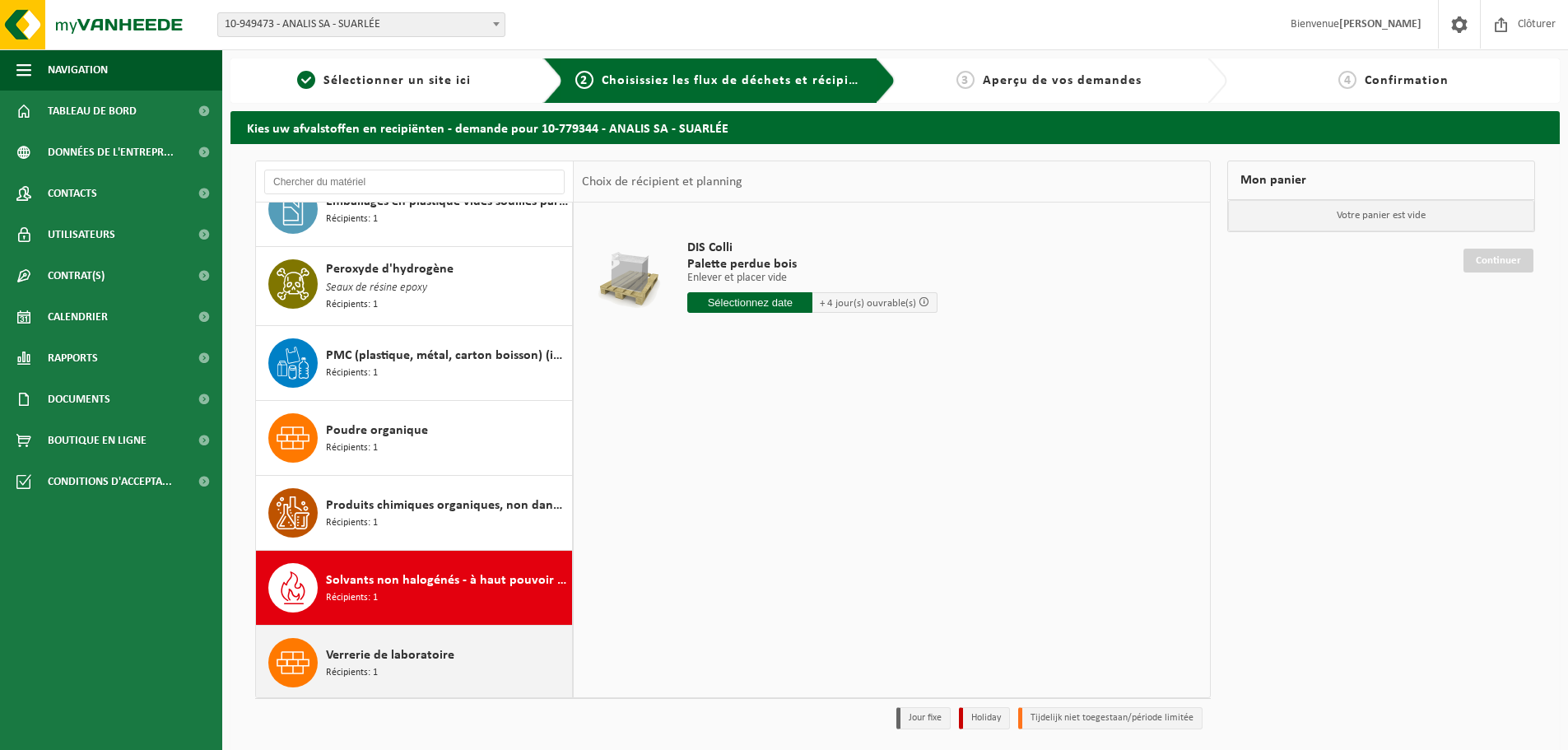
click at [414, 646] on span "Verrerie de laboratoire" at bounding box center [390, 654] width 129 height 19
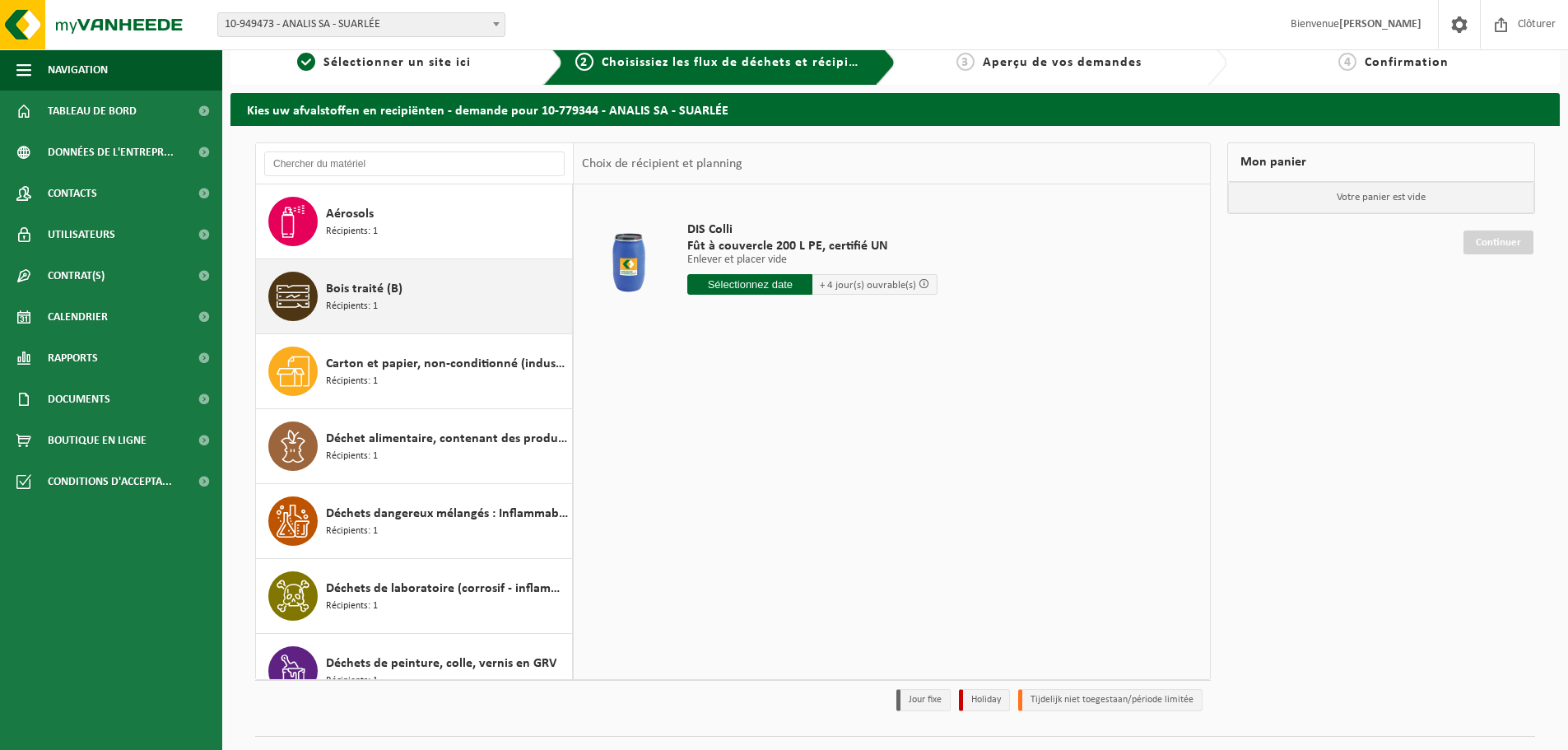
scroll to position [0, 0]
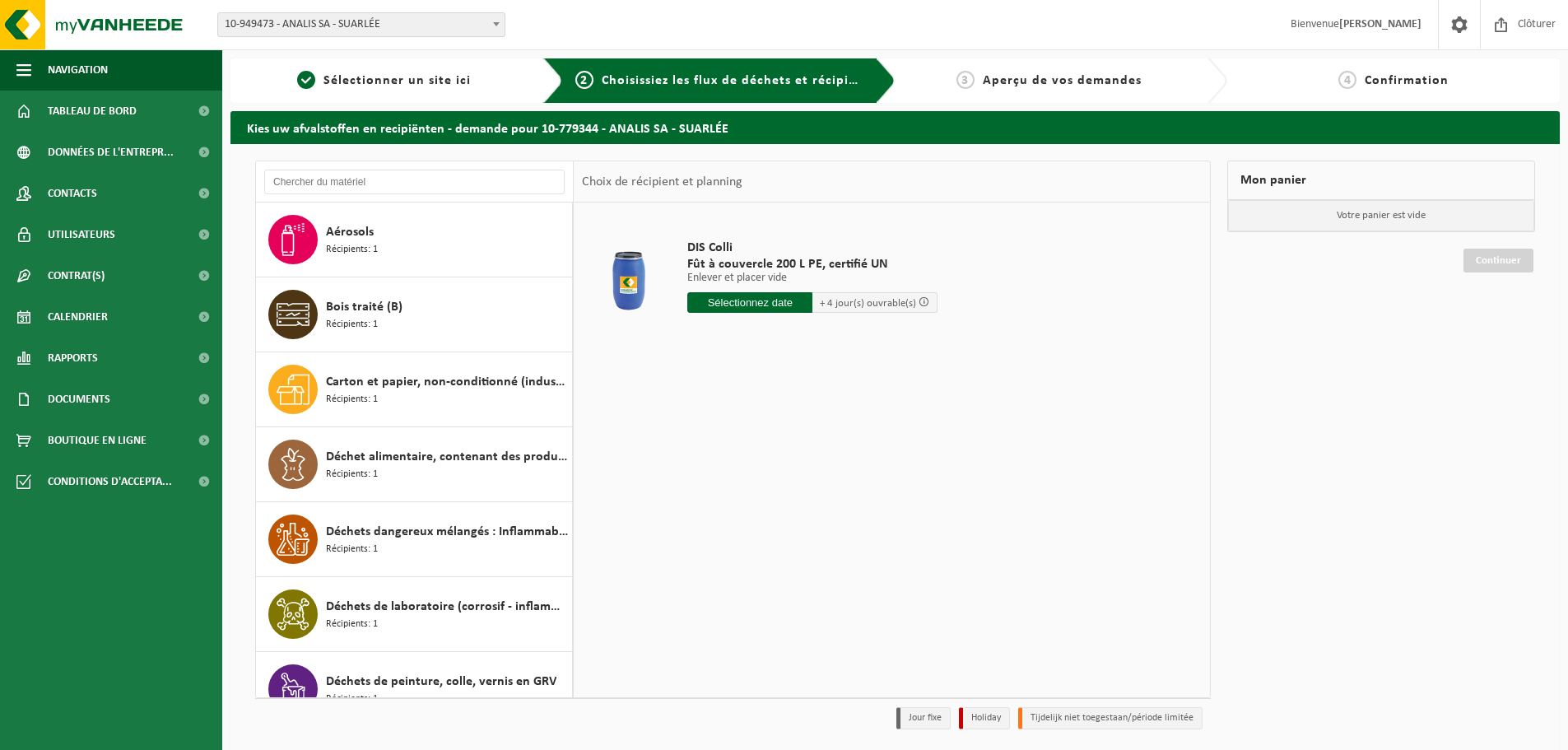
drag, startPoint x: 393, startPoint y: 350, endPoint x: 987, endPoint y: 446, distance: 601.7
click at [991, 447] on div "DIS Colli Fût à couvercle 200 L PE, certifié UN Enlever et placer vide Enlever …" at bounding box center [891, 449] width 636 height 494
click at [921, 483] on div "DIS Colli Fût à couvercle 200 L PE, certifié UN Enlever et placer vide Enlever …" at bounding box center [891, 449] width 636 height 494
click at [918, 417] on div "DIS Colli Fût à couvercle 200 L PE, certifié UN Enlever et placer vide Enlever …" at bounding box center [891, 449] width 636 height 494
drag, startPoint x: 1124, startPoint y: 454, endPoint x: 1117, endPoint y: 442, distance: 13.9
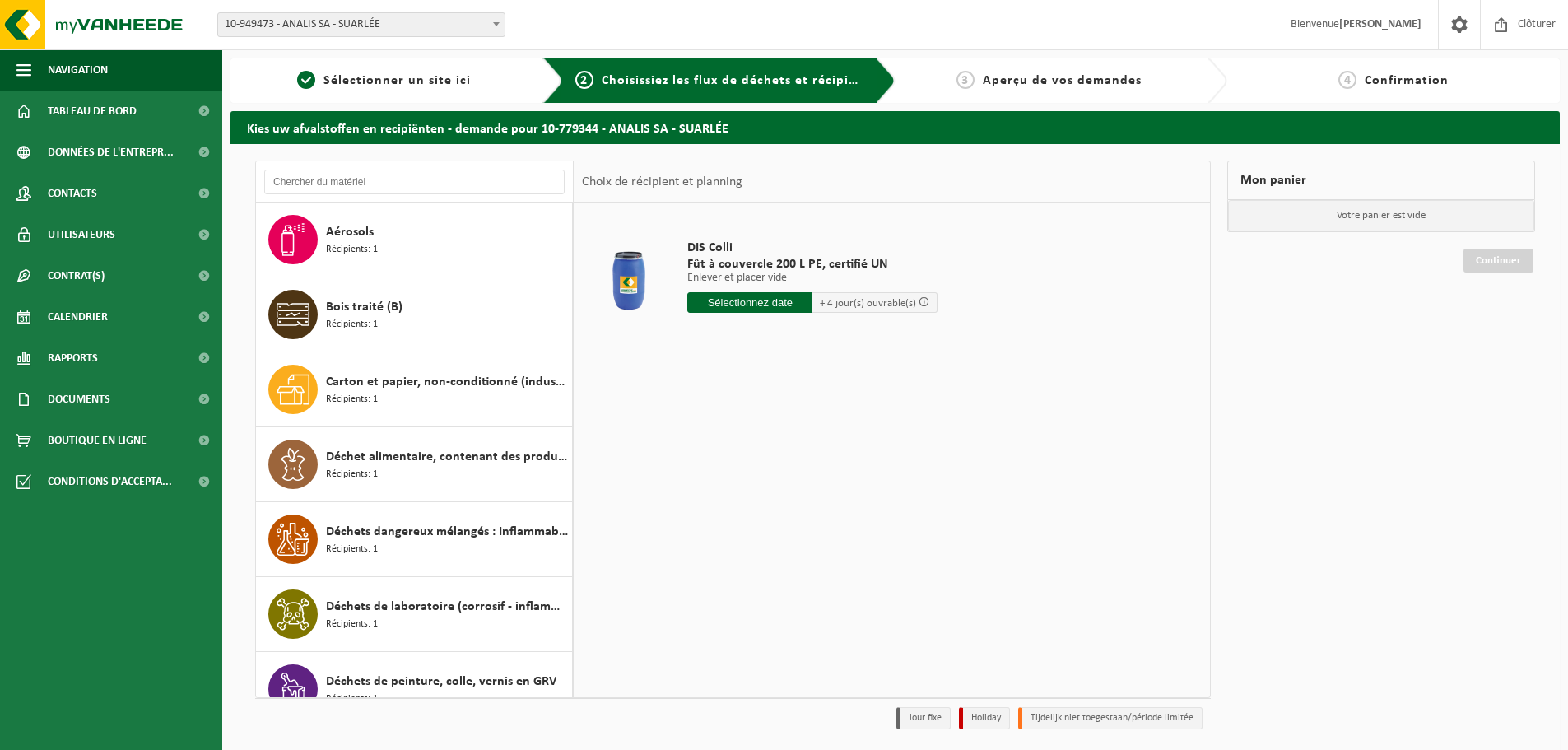
click at [1127, 450] on div "DIS Colli Fût à couvercle 200 L PE, certifié UN Enlever et placer vide Enlever …" at bounding box center [891, 449] width 636 height 494
click at [1059, 239] on td "DIS Colli Fût à couvercle 200 L PE, certifié UN Enlever et placer vide Enlever …" at bounding box center [938, 280] width 526 height 139
drag, startPoint x: 799, startPoint y: 506, endPoint x: 769, endPoint y: 510, distance: 30.3
click at [798, 505] on div "DIS Colli Fût à couvercle 200 L PE, certifié UN Enlever et placer vide Enlever …" at bounding box center [891, 449] width 636 height 494
click at [50, 19] on img at bounding box center [98, 24] width 198 height 50
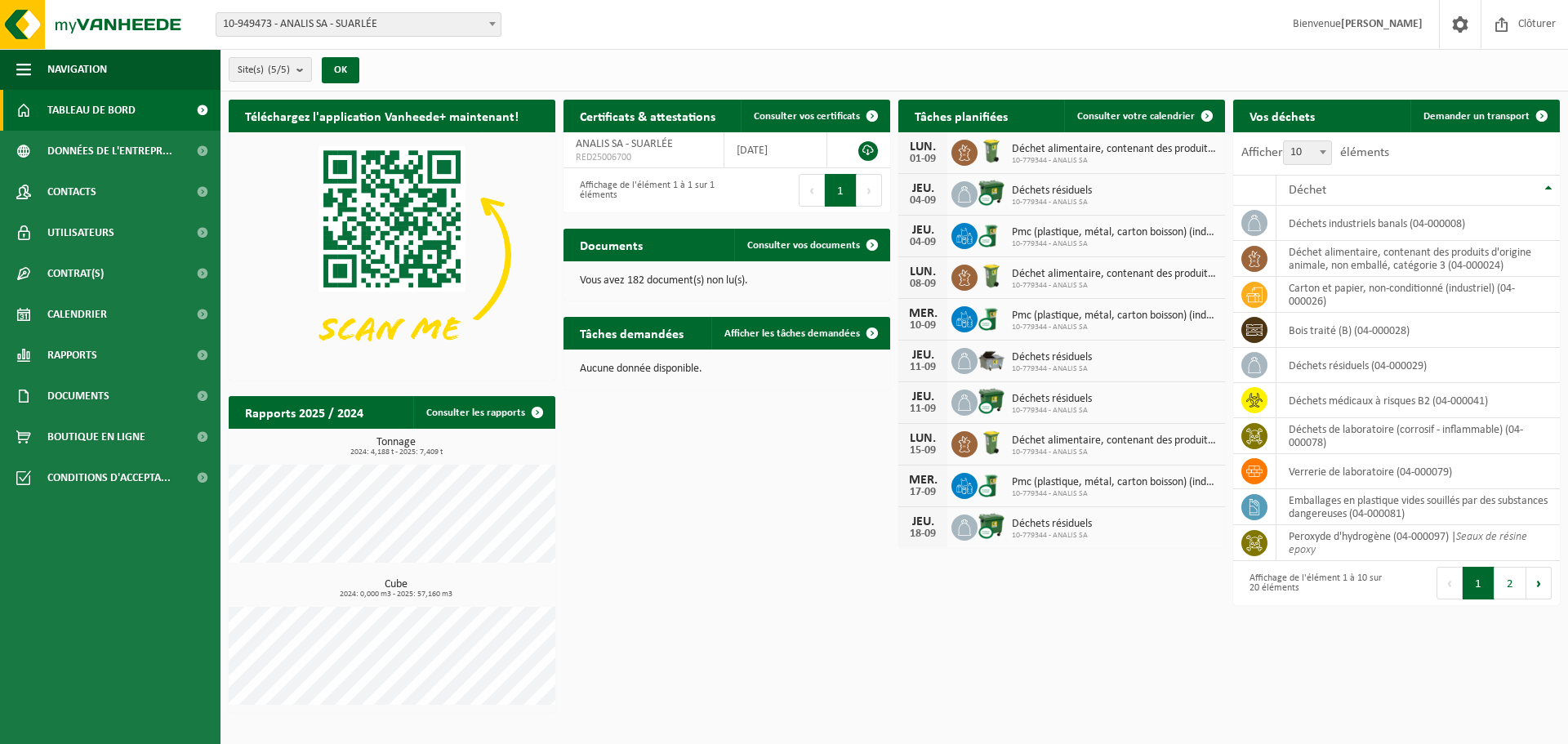
click at [922, 81] on div "Site(s) (5/5) Tout sélectionner Tout désélectionner Sélectionner les actifs ANA…" at bounding box center [894, 70] width 1348 height 43
click at [1140, 679] on div "Téléchargez l'application Vanheede+ maintenant! Cachez Certificats & attestatio…" at bounding box center [894, 406] width 1339 height 630
click at [907, 599] on div "Téléchargez l'application Vanheede+ maintenant! Cachez Certificats & attestatio…" at bounding box center [894, 406] width 1339 height 630
click at [1192, 84] on div "Site(s) (5/5) Tout sélectionner Tout désélectionner Sélectionner les actifs ANA…" at bounding box center [894, 70] width 1348 height 43
